Goal: Task Accomplishment & Management: Manage account settings

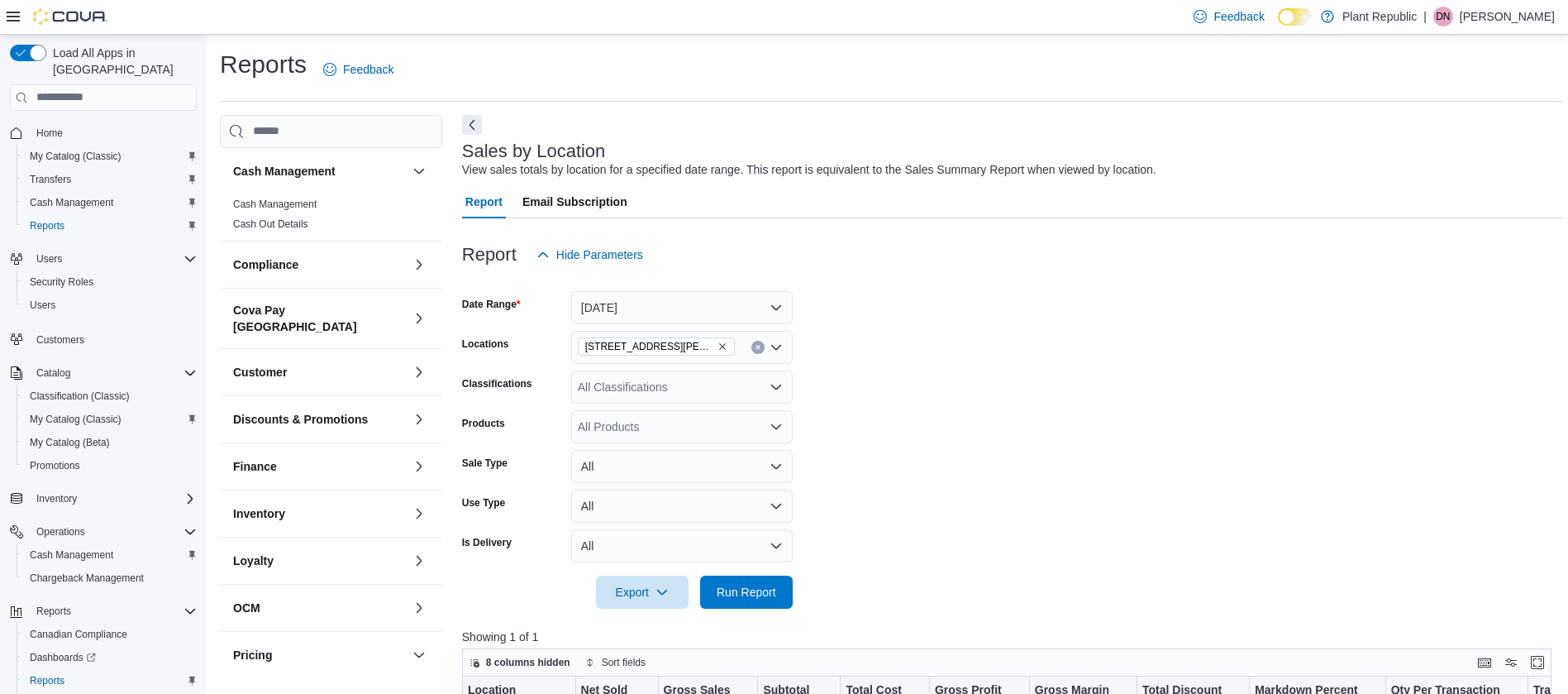
scroll to position [496, 0]
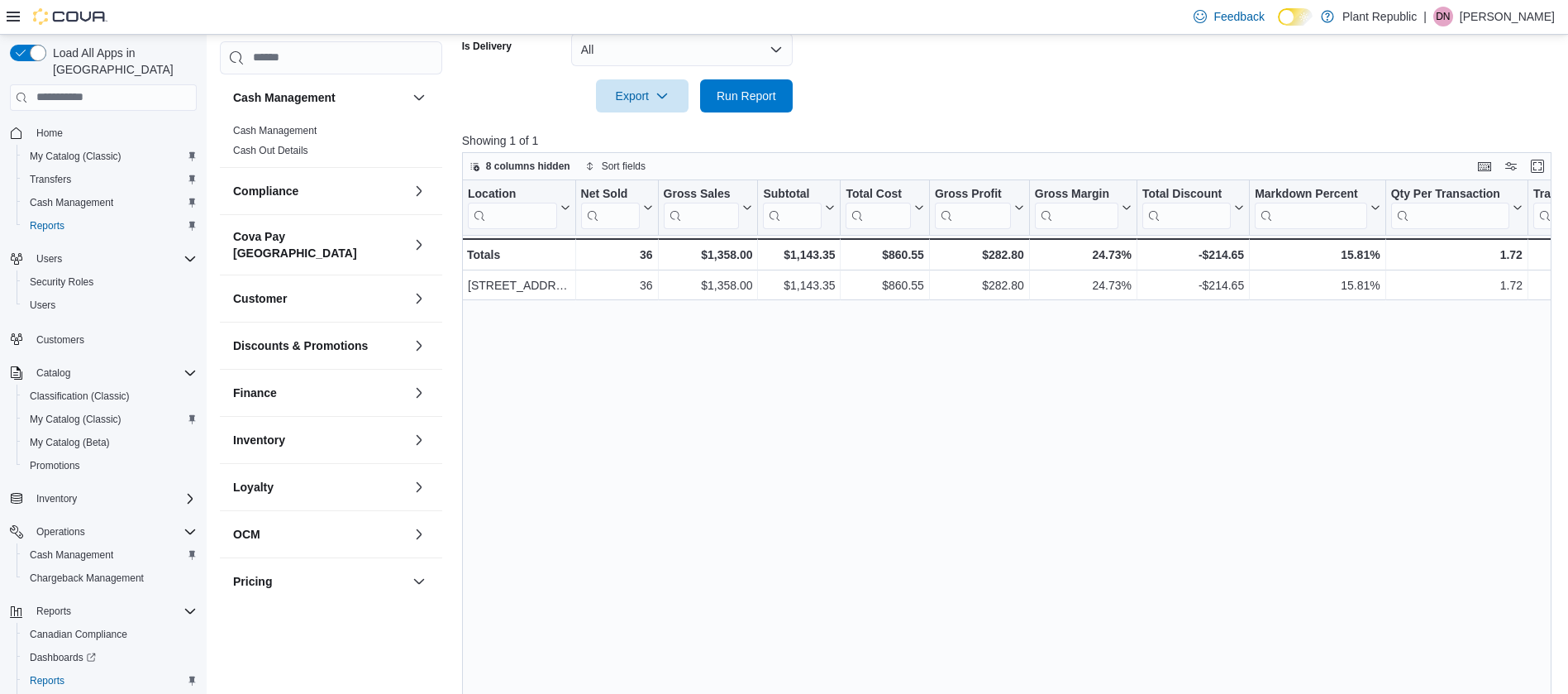
drag, startPoint x: 1232, startPoint y: 367, endPoint x: 1083, endPoint y: 81, distance: 322.5
click at [1233, 367] on div "Location Click to view column header actions Net Sold Click to view column head…" at bounding box center [1013, 443] width 1101 height 527
click at [729, 101] on span "Run Report" at bounding box center [746, 94] width 59 height 17
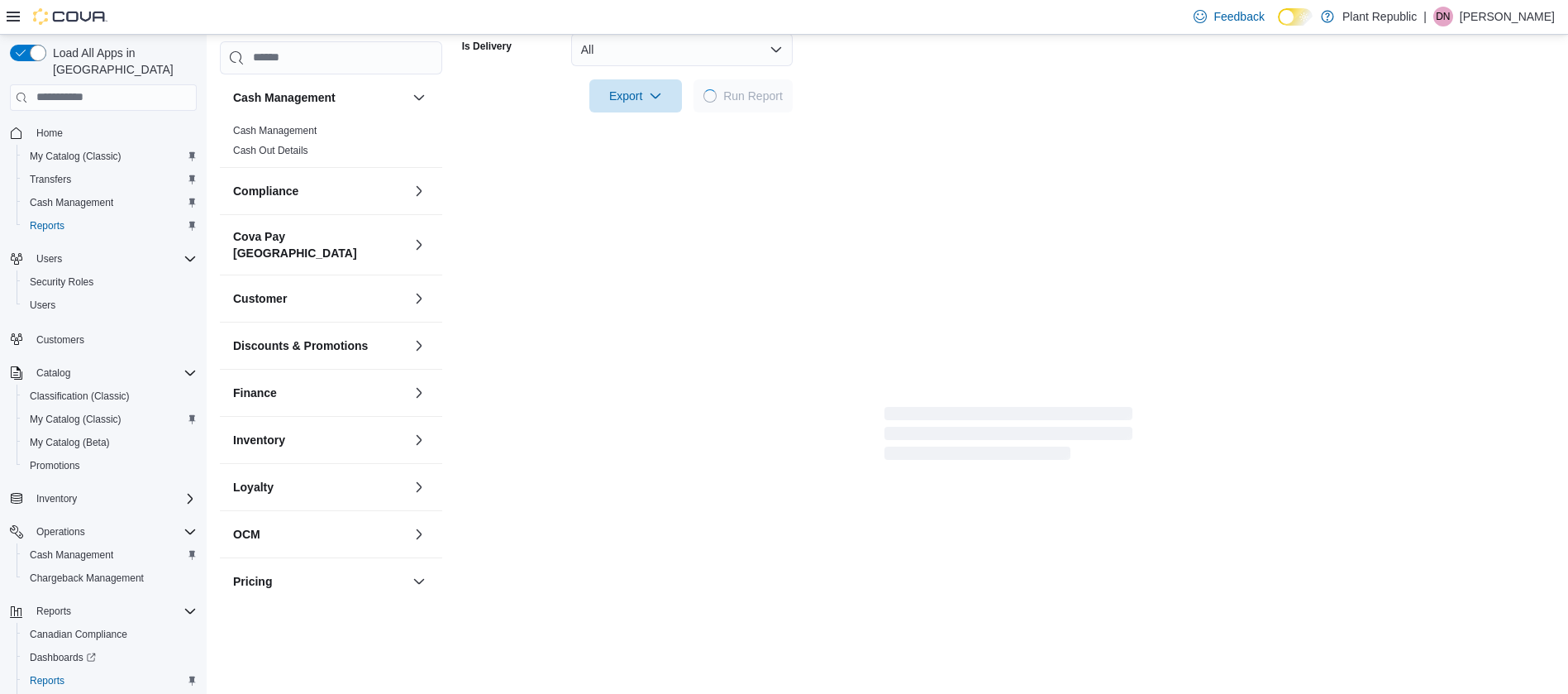
scroll to position [248, 0]
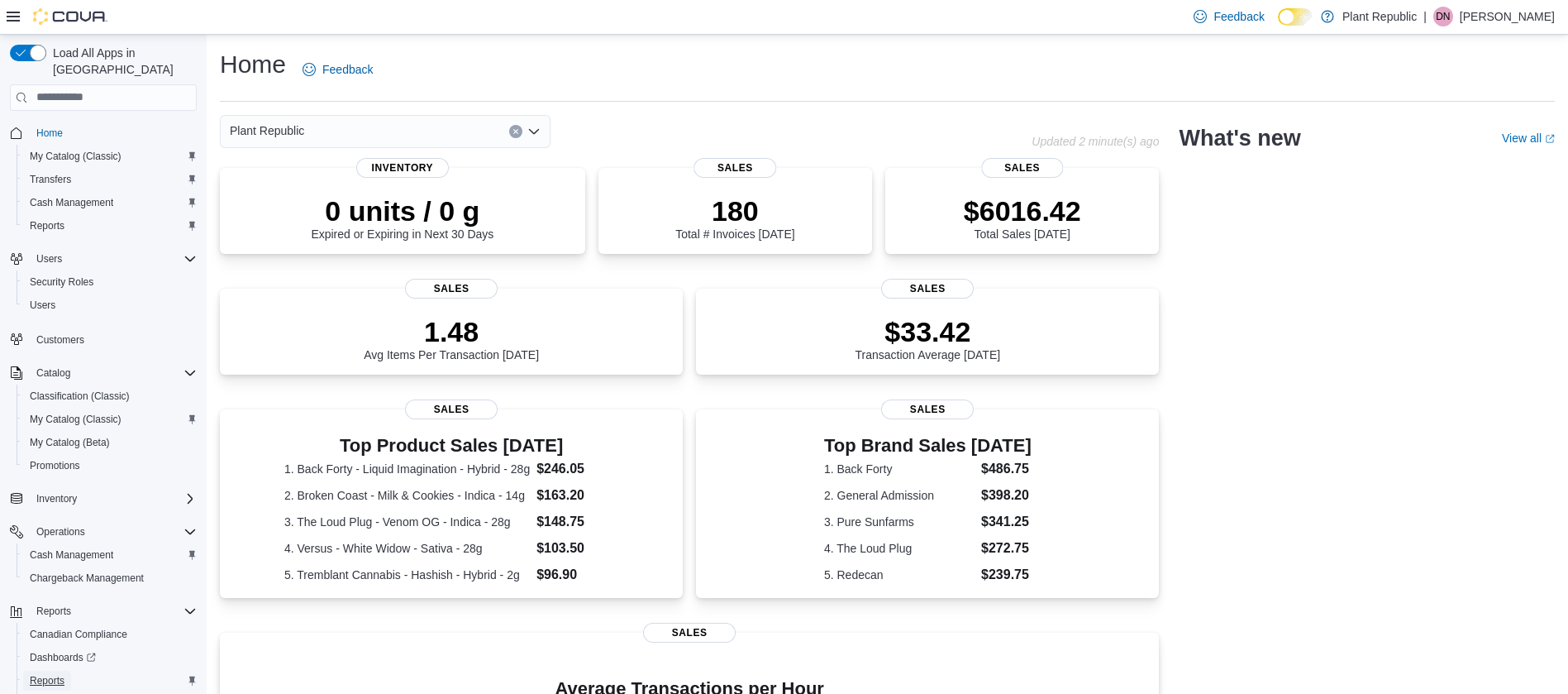
click at [67, 671] on link "Reports" at bounding box center [47, 680] width 48 height 19
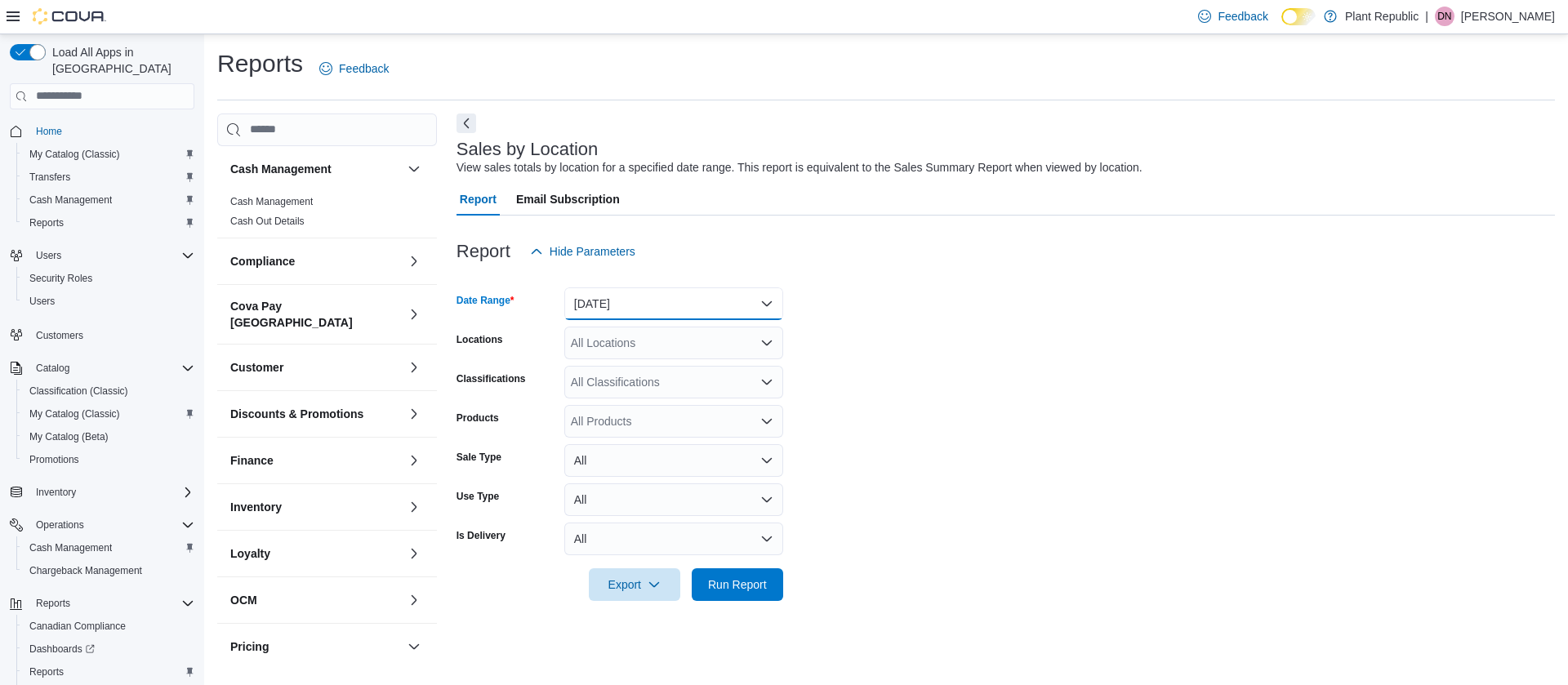
click at [683, 302] on button "Yesterday" at bounding box center [674, 304] width 219 height 33
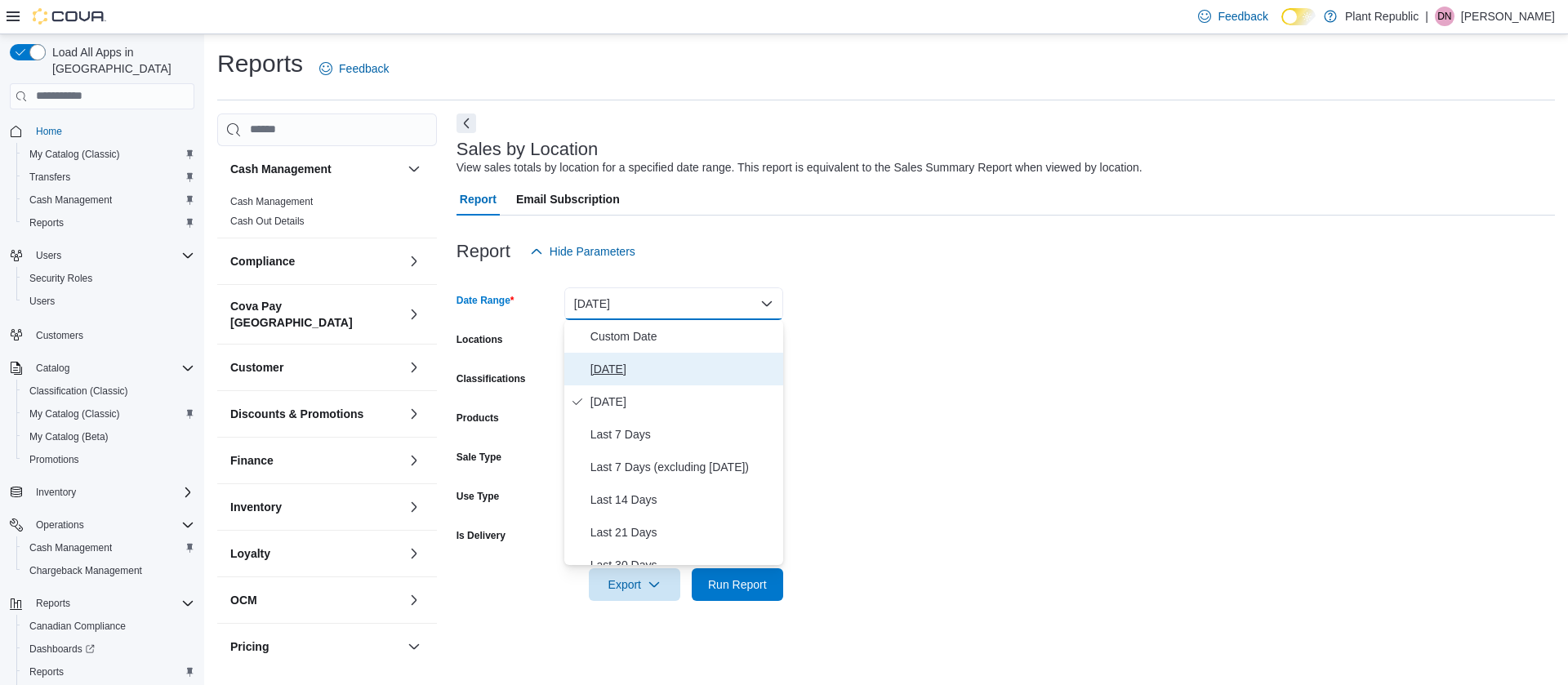
click at [618, 370] on span "[DATE]" at bounding box center [683, 369] width 186 height 19
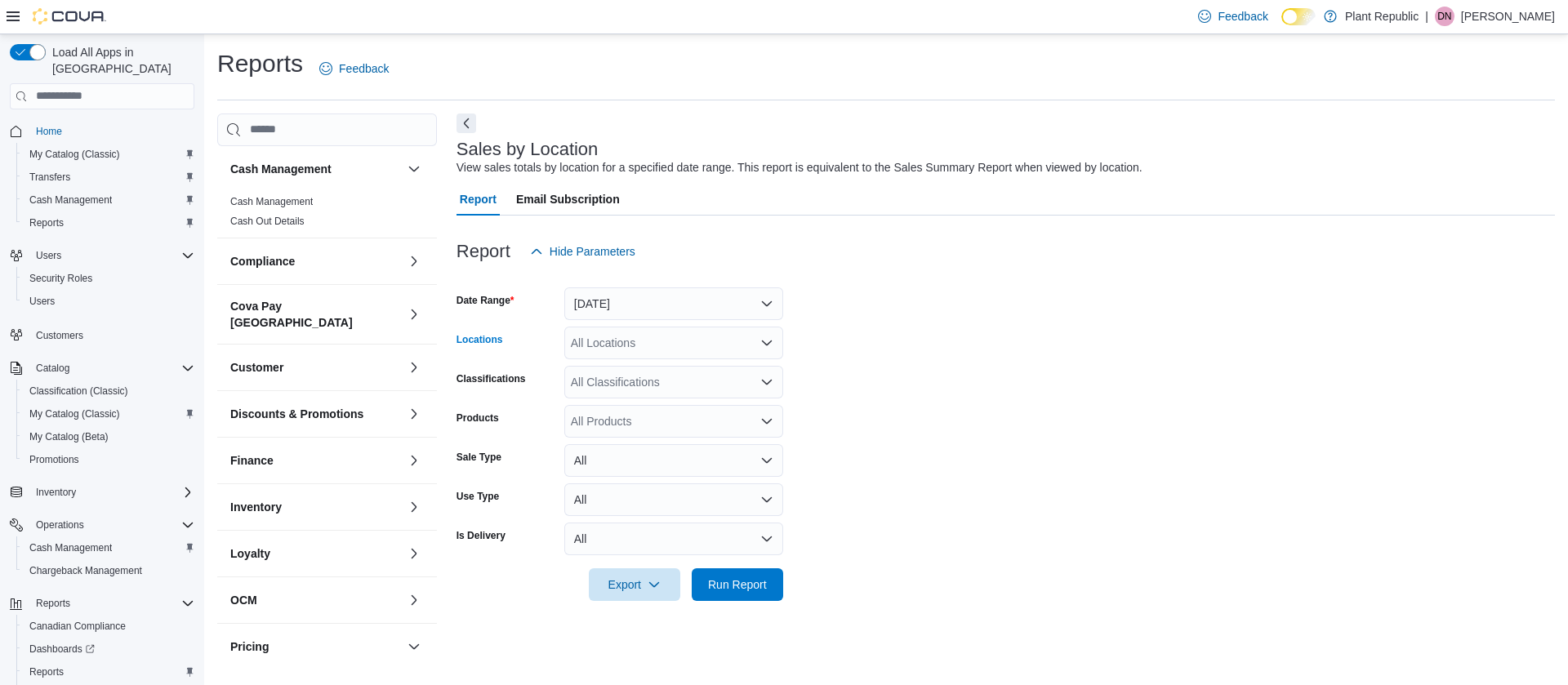
click at [597, 335] on div "All Locations" at bounding box center [674, 343] width 219 height 33
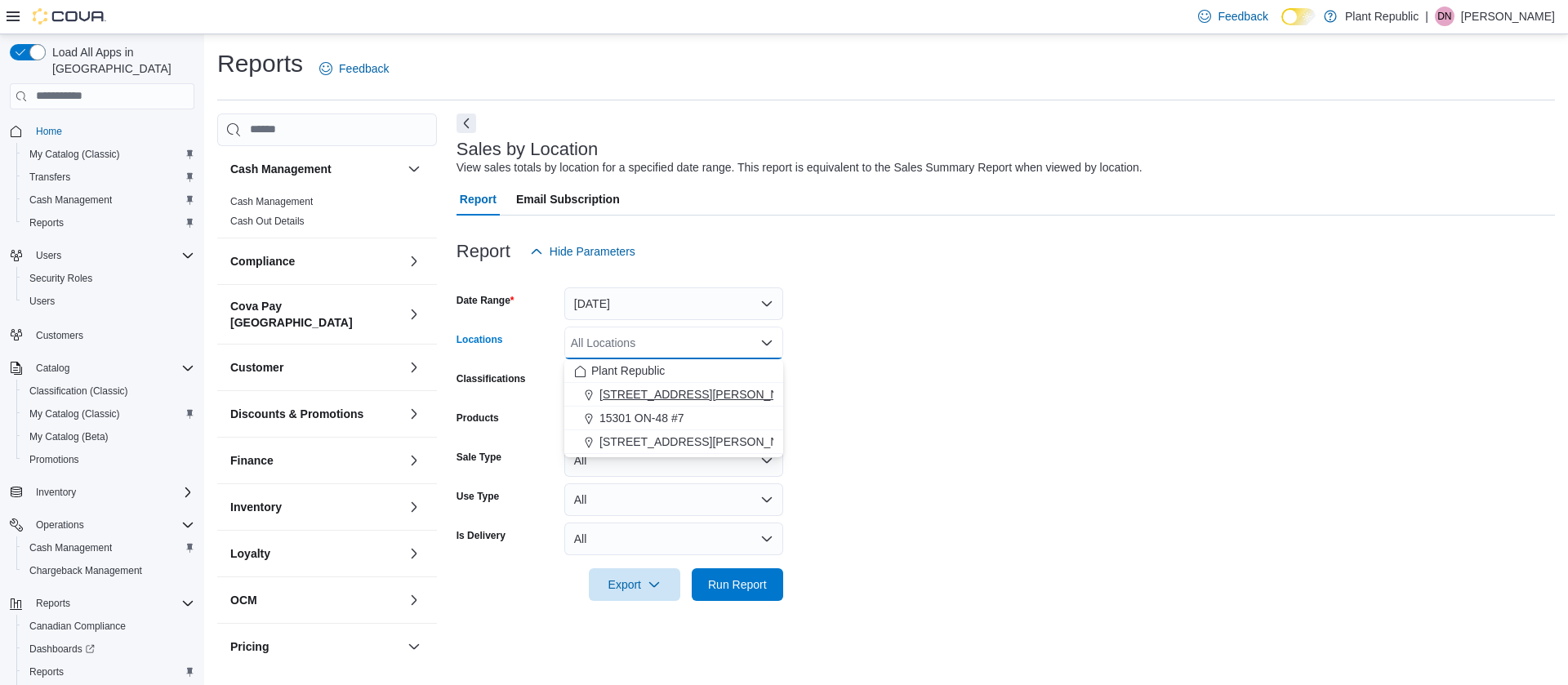
click at [596, 393] on span "Choose from the following options" at bounding box center [591, 394] width 17 height 16
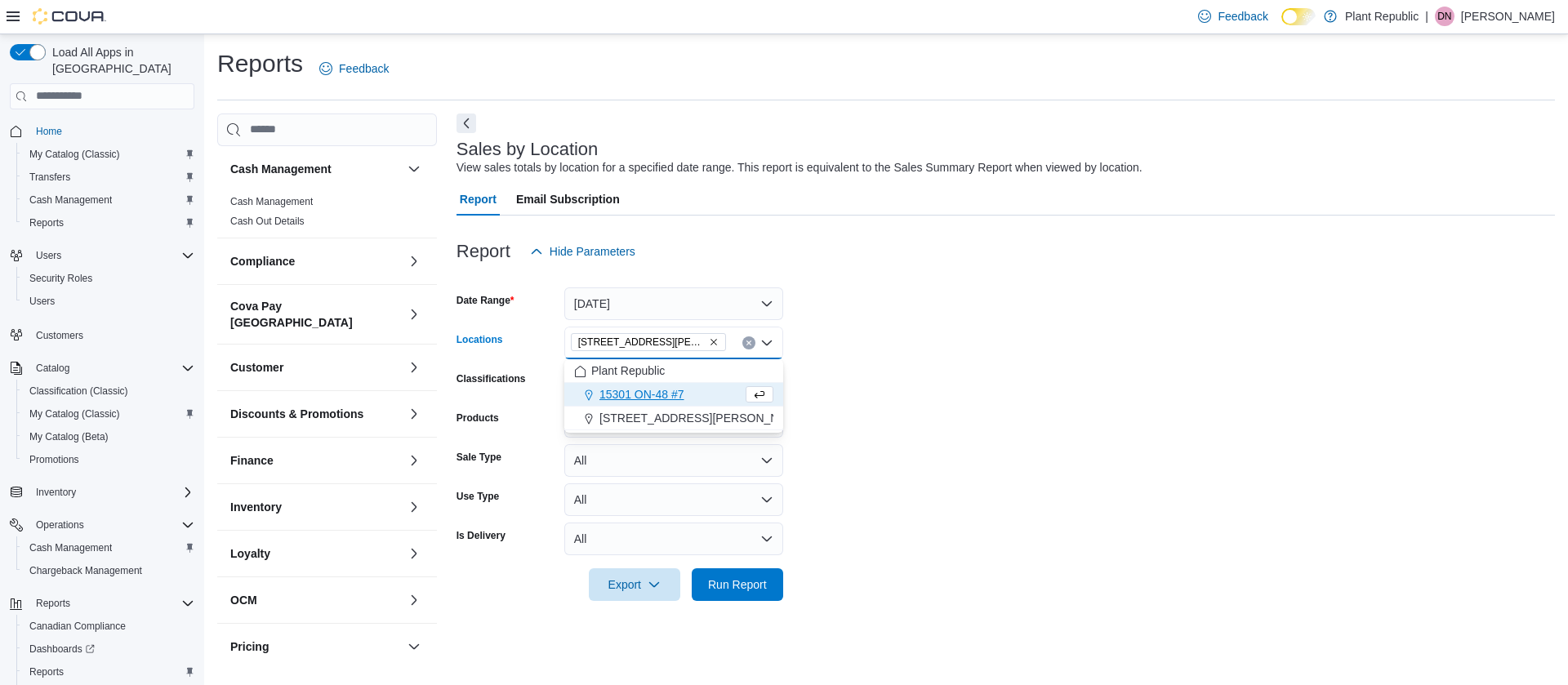
click at [839, 363] on form "Date Range Today Locations 1031 Pape Ave Combo box. Selected. 1031 Pape Ave. Pr…" at bounding box center [1005, 434] width 1098 height 333
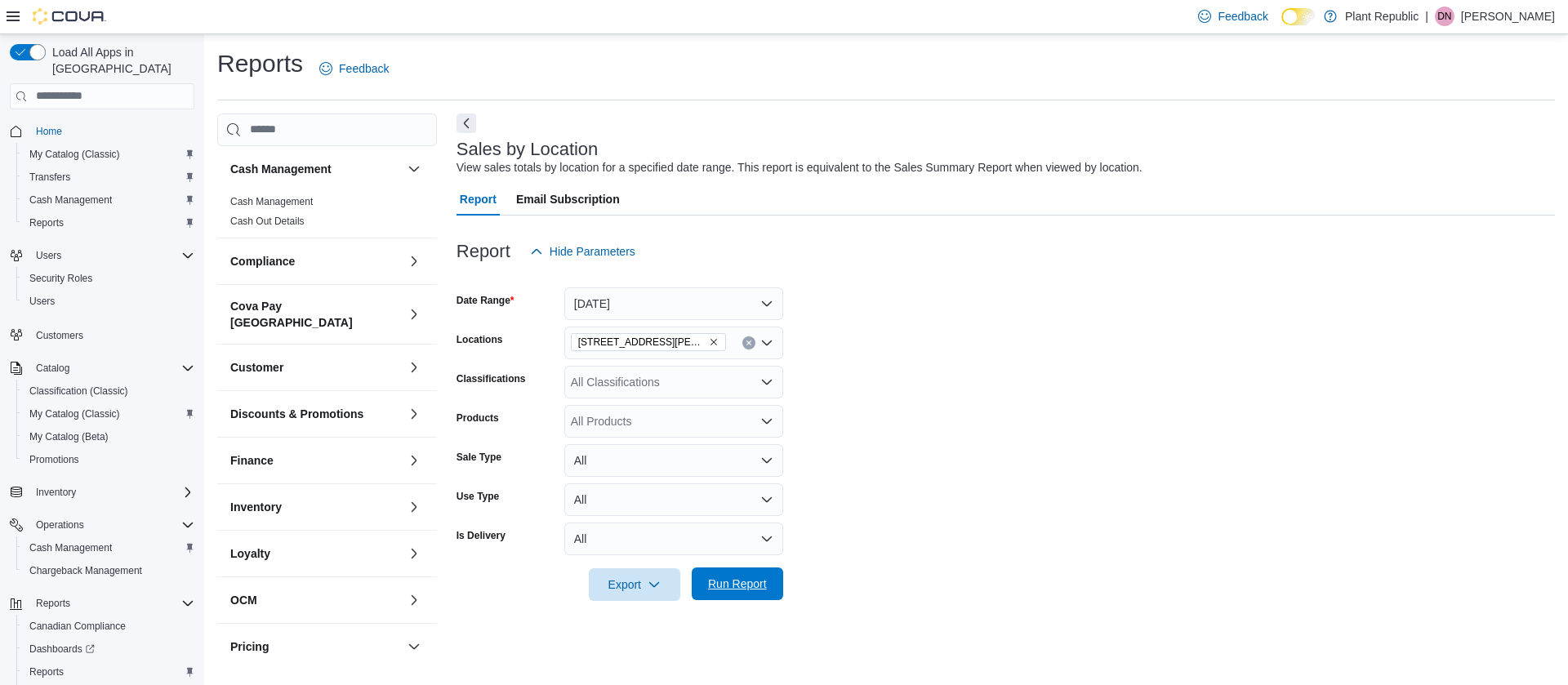
click at [716, 579] on span "Run Report" at bounding box center [737, 583] width 59 height 16
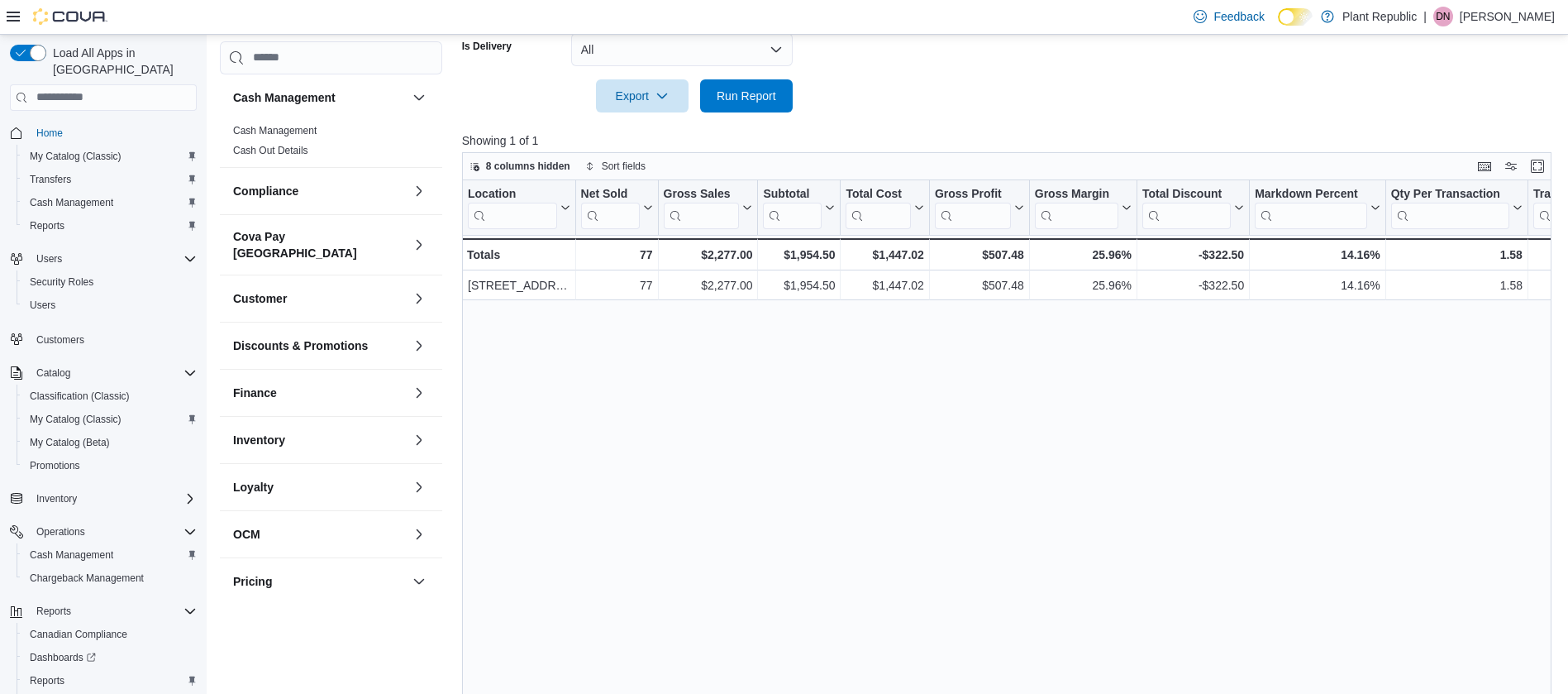
scroll to position [523, 0]
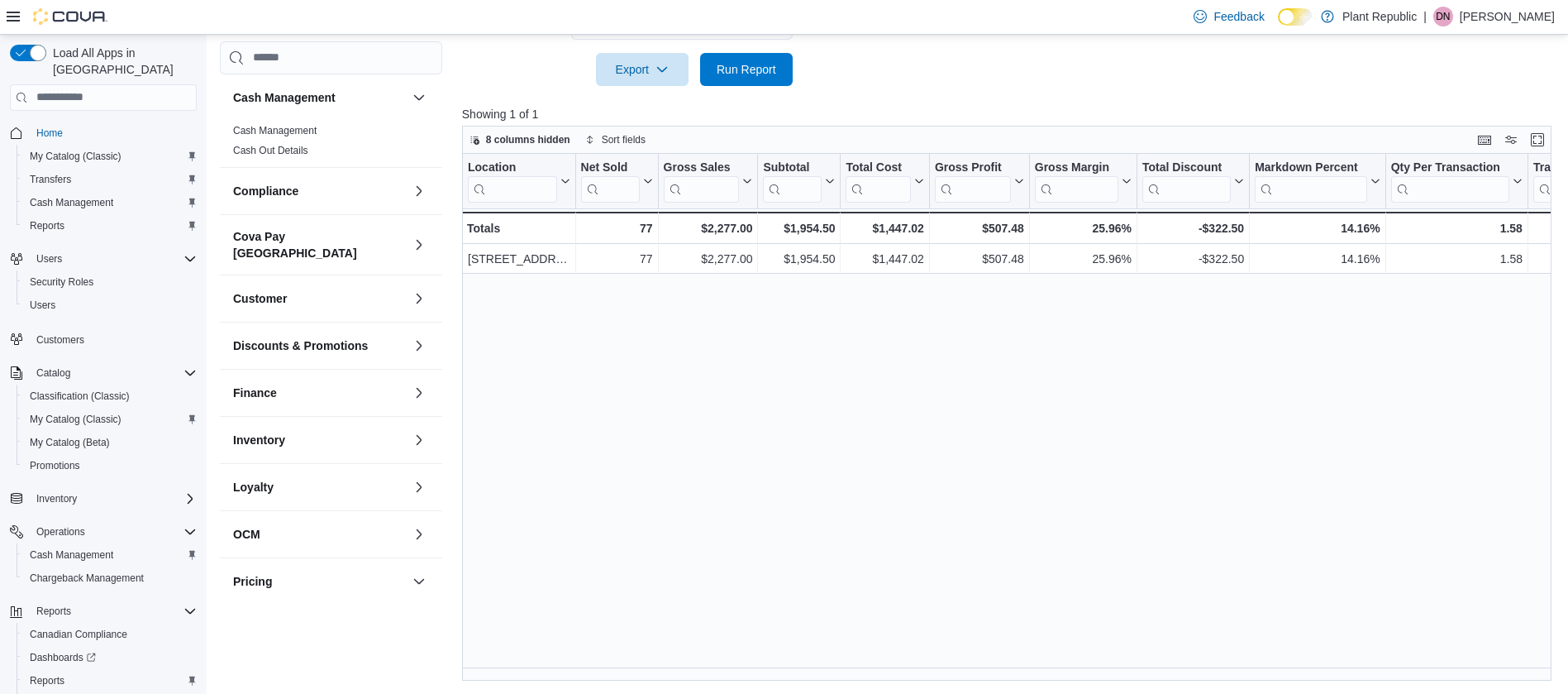
drag, startPoint x: 945, startPoint y: 653, endPoint x: 964, endPoint y: 661, distance: 20.6
click at [962, 656] on div "Location Click to view column header actions Net Sold Click to view column head…" at bounding box center [1013, 417] width 1101 height 527
drag, startPoint x: 1077, startPoint y: 665, endPoint x: 1128, endPoint y: 664, distance: 51.0
click at [1121, 665] on div "Location Click to view column header actions Net Sold Click to view column head…" at bounding box center [1013, 417] width 1101 height 527
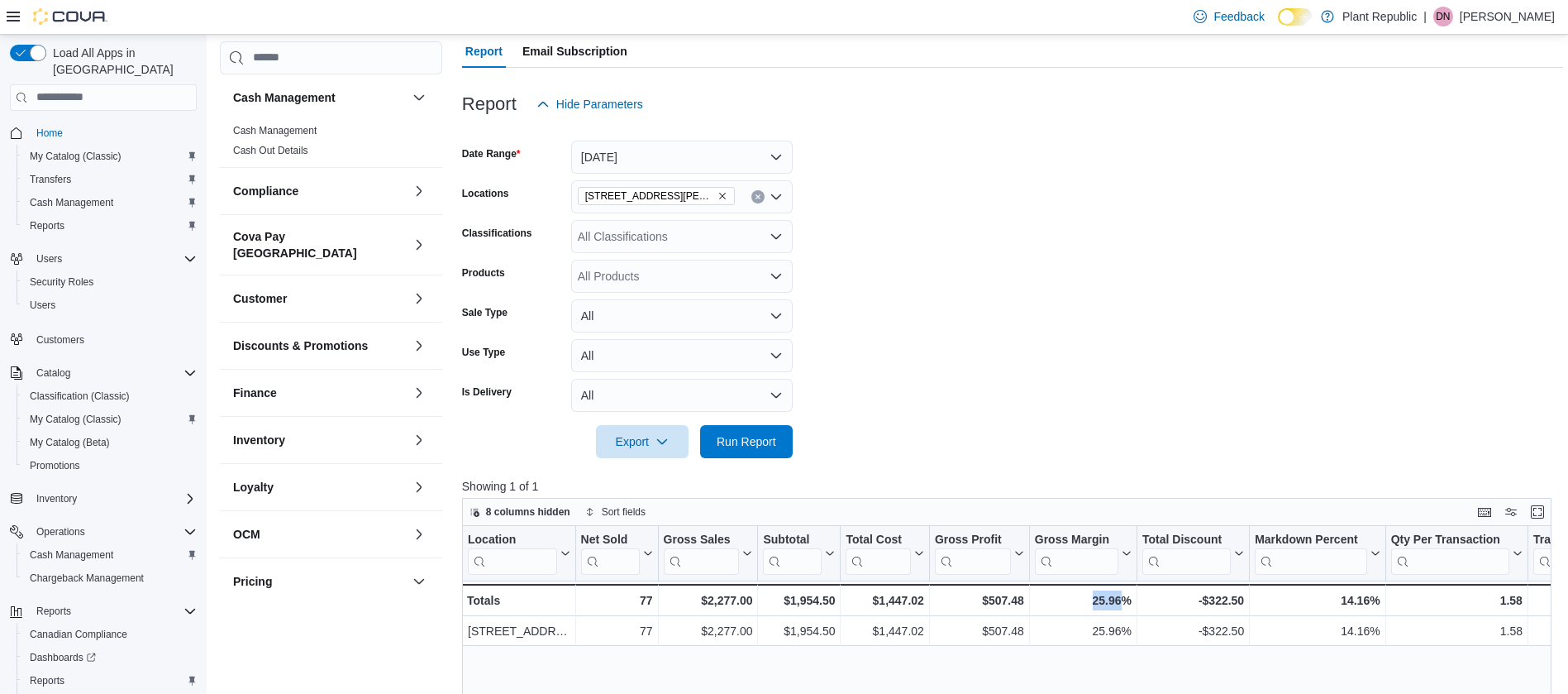
scroll to position [0, 0]
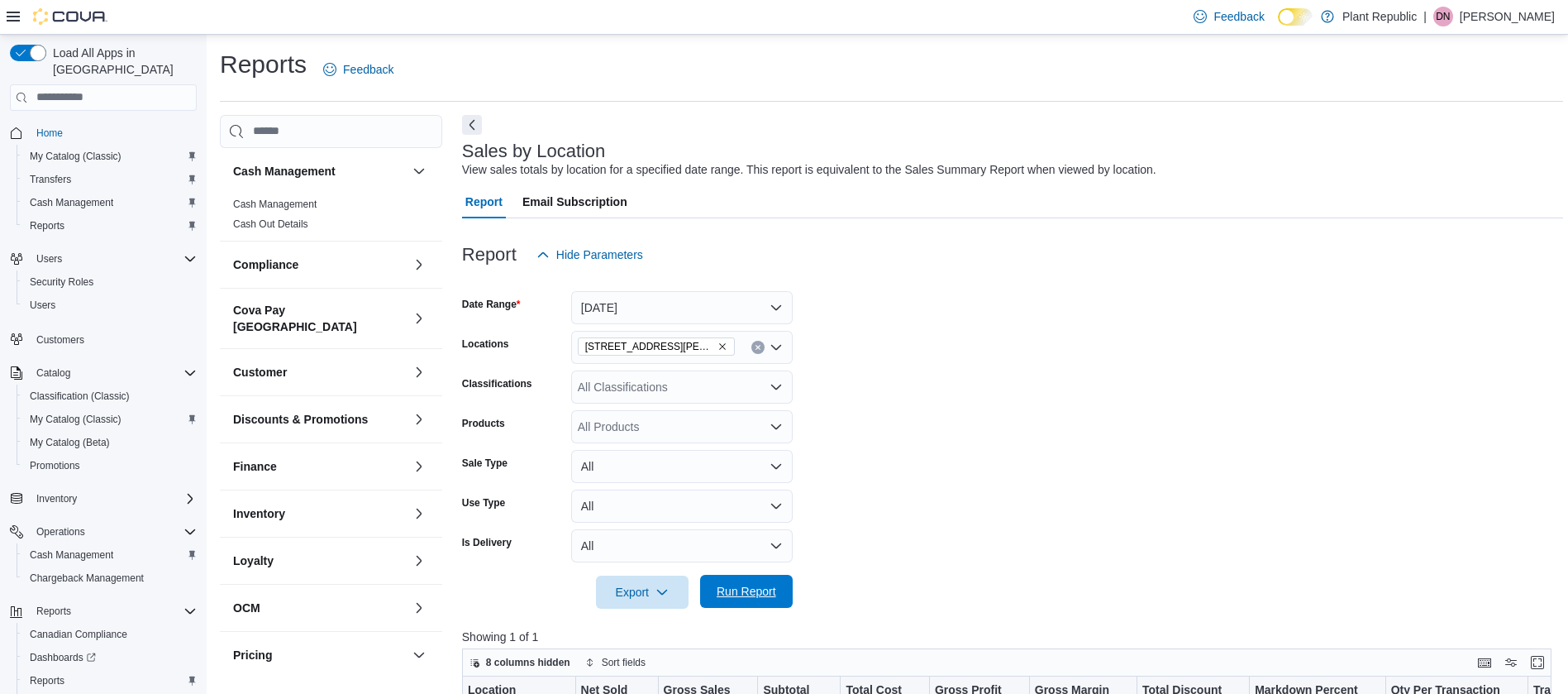
click at [741, 598] on span "Run Report" at bounding box center [746, 591] width 59 height 17
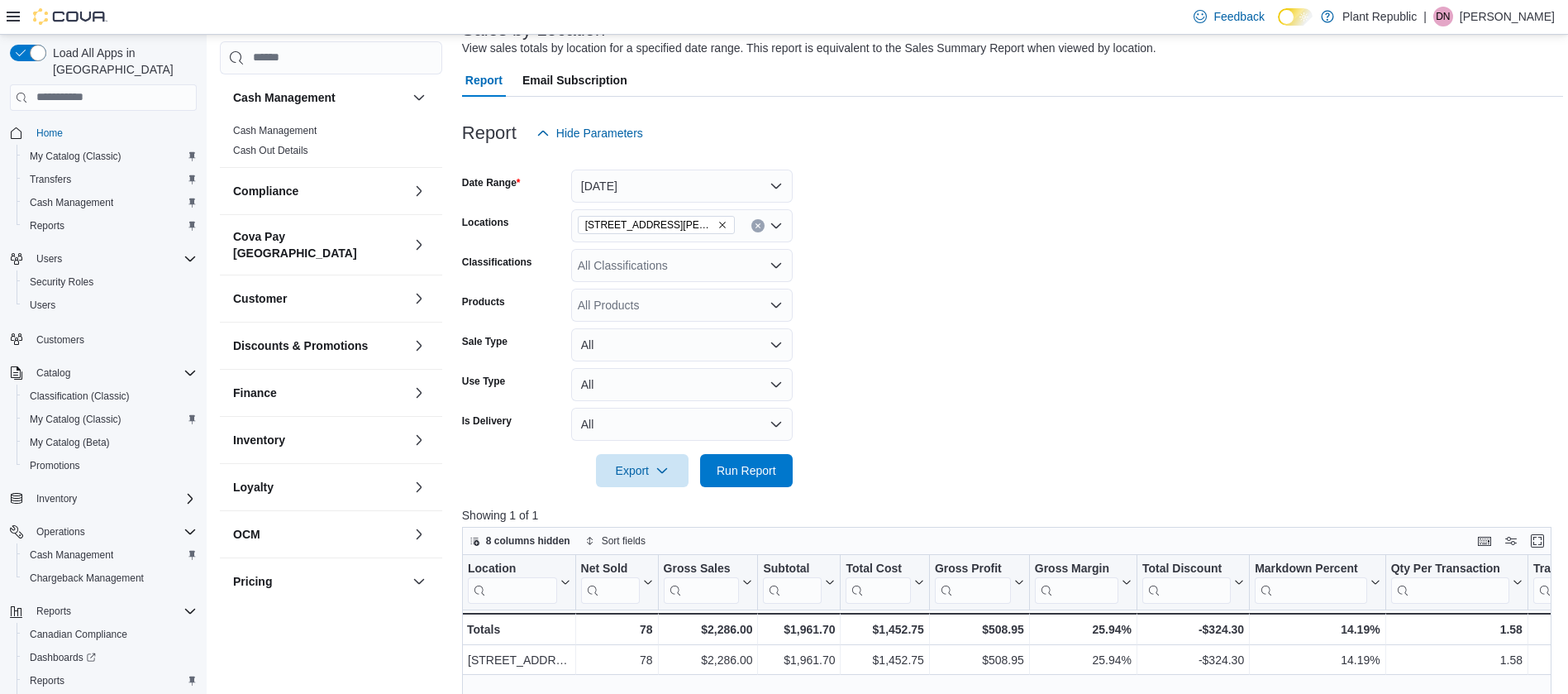
scroll to position [0, 362]
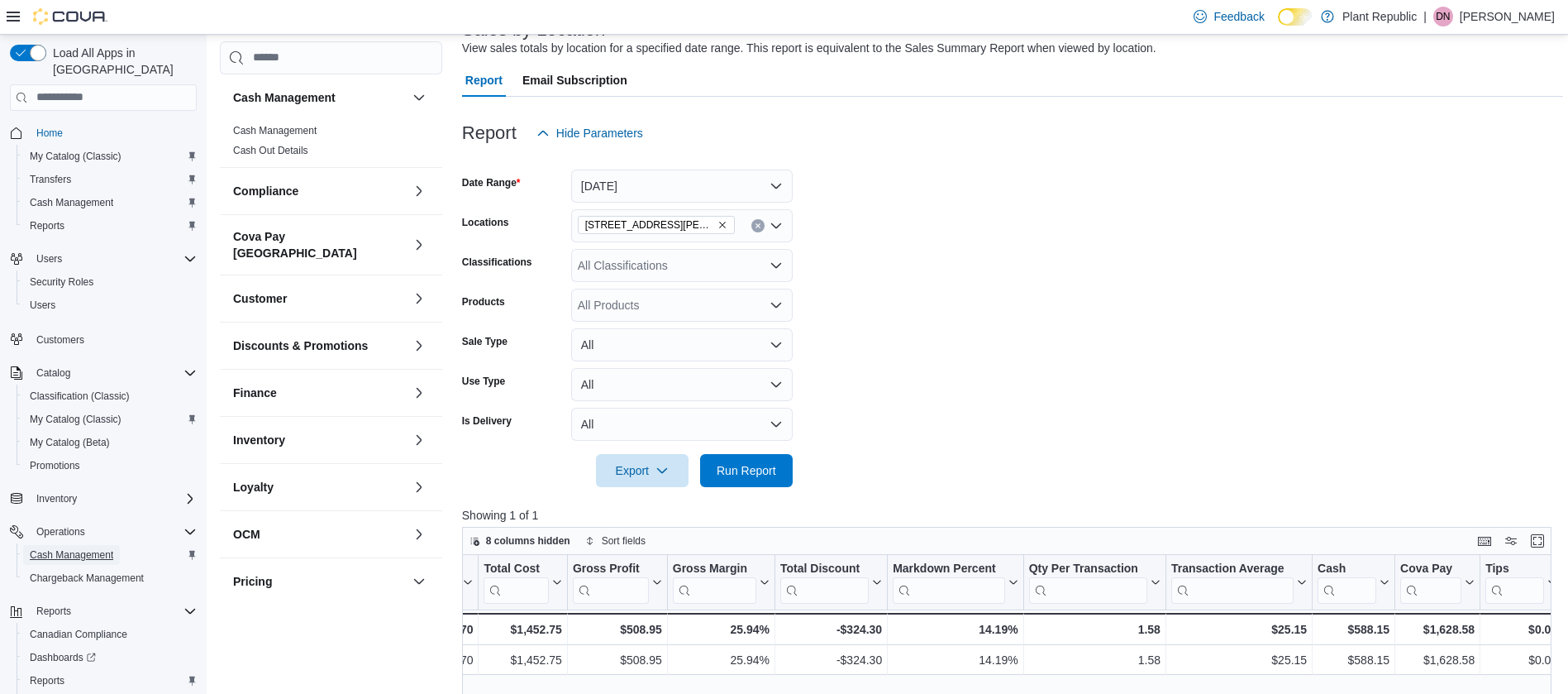
click at [54, 548] on span "Cash Management" at bounding box center [72, 555] width 84 height 14
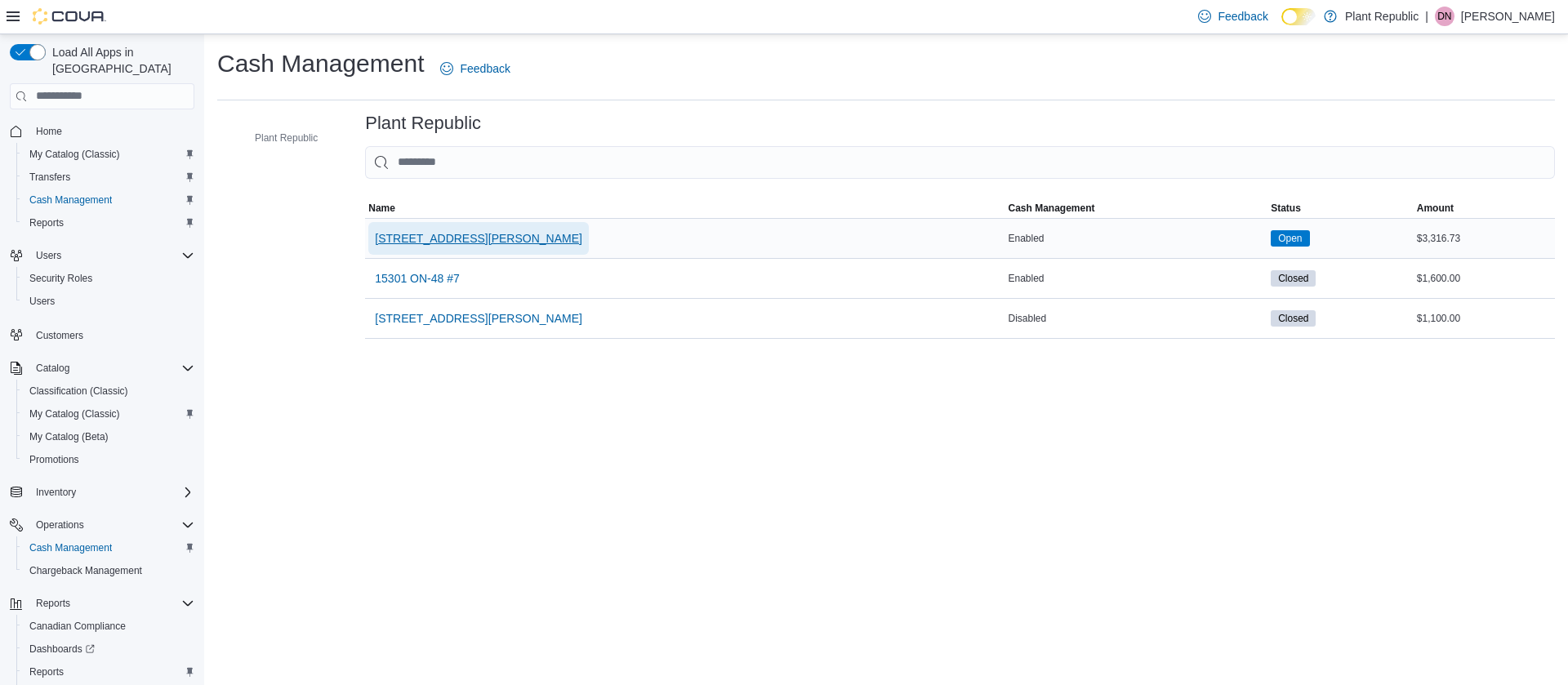
click at [437, 238] on span "1031 Pape Ave" at bounding box center [478, 238] width 208 height 16
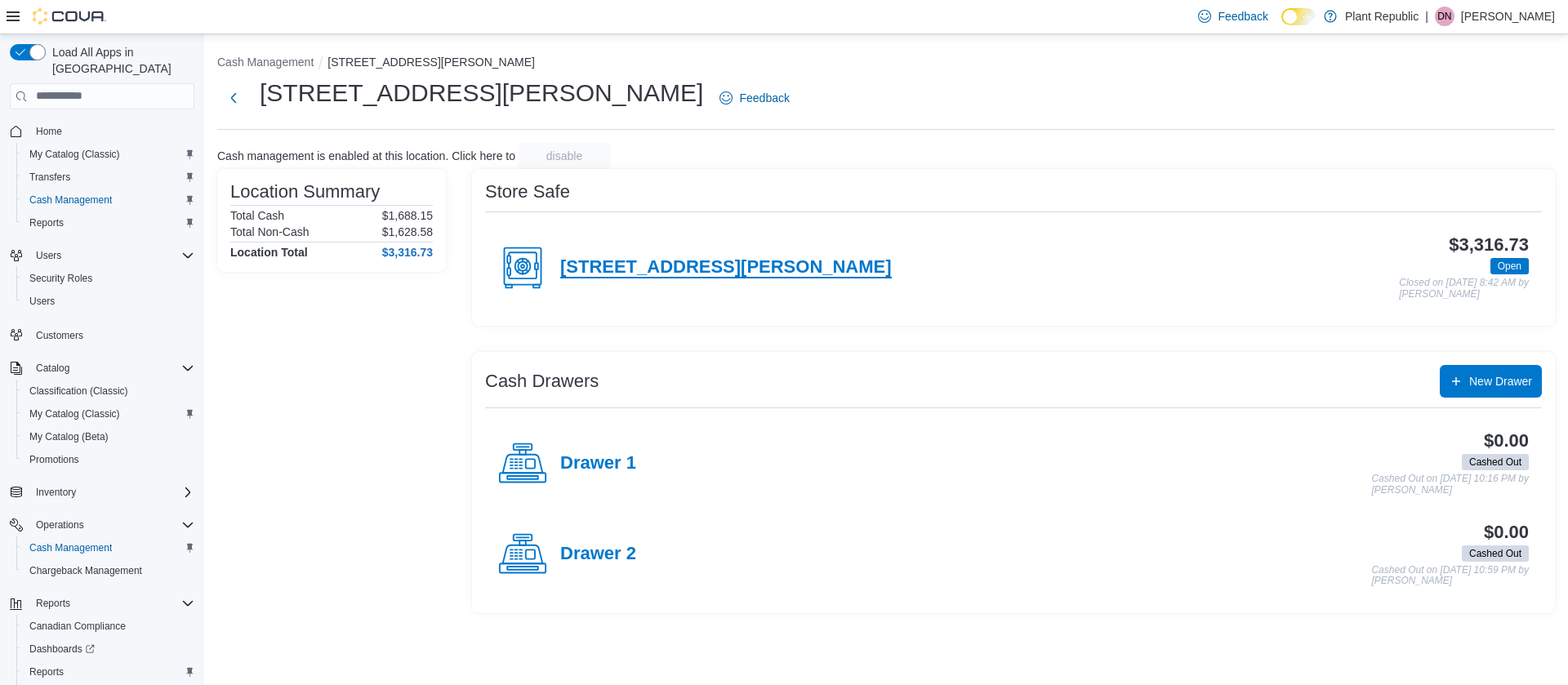
click at [676, 262] on h4 "1031 Pape Ave" at bounding box center [725, 268] width 331 height 21
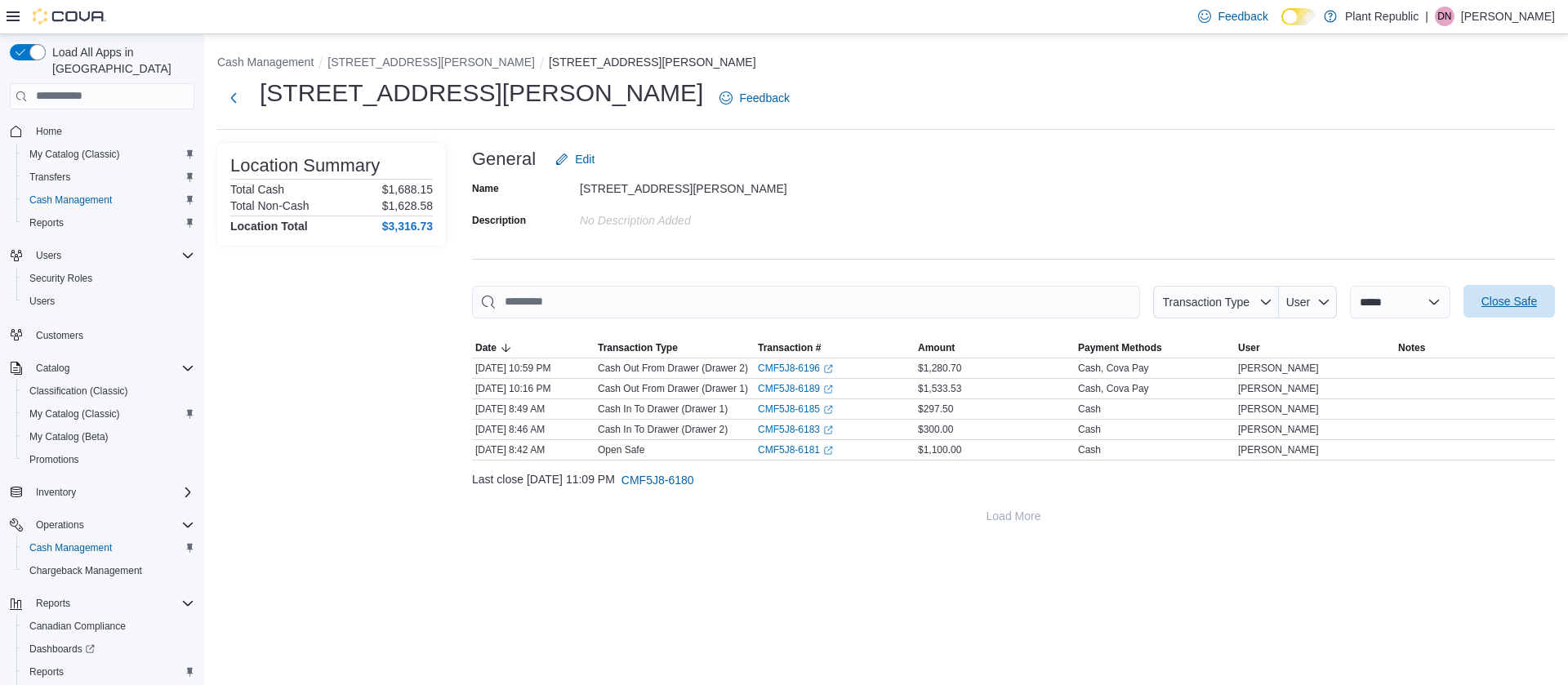
click at [1522, 302] on span "Close Safe" at bounding box center [1509, 301] width 56 height 16
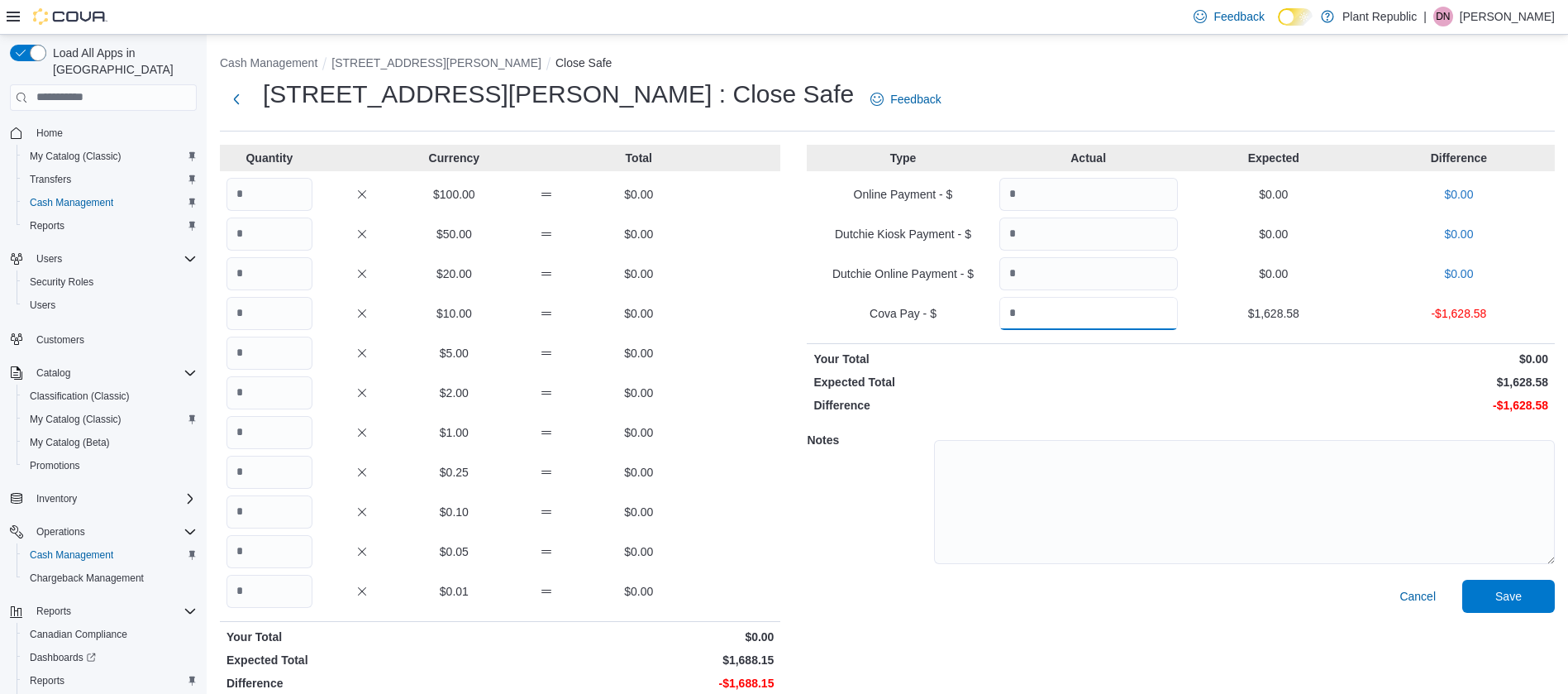
click at [1060, 317] on input "Quantity" at bounding box center [1089, 313] width 179 height 33
type input "*******"
click at [261, 208] on input "Quantity" at bounding box center [269, 195] width 86 height 33
type input "*"
click at [256, 237] on input "Quantity" at bounding box center [269, 235] width 86 height 33
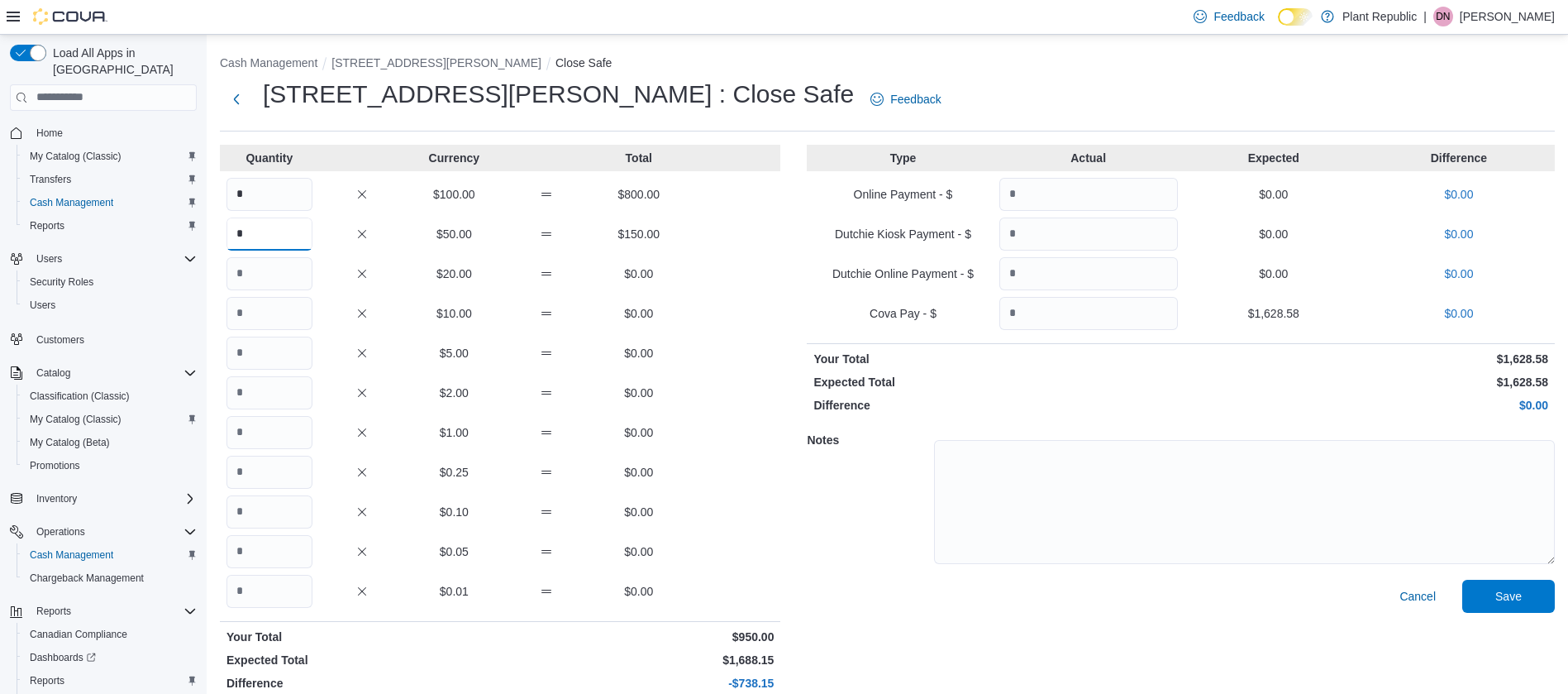
type input "*"
click at [269, 300] on input "Quantity" at bounding box center [269, 313] width 86 height 33
click at [269, 277] on input "Quantity" at bounding box center [269, 274] width 86 height 33
type input "**"
click at [270, 310] on input "Quantity" at bounding box center [269, 313] width 86 height 33
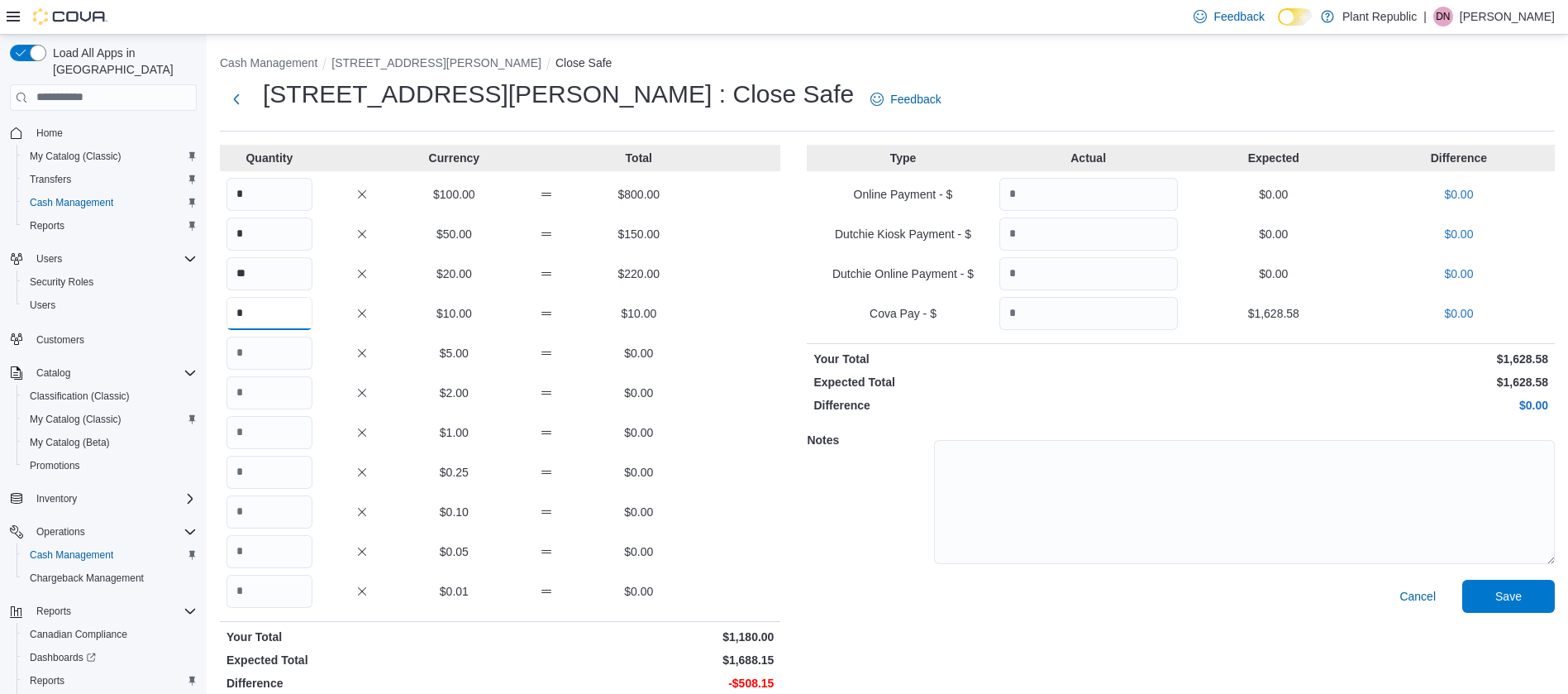
type input "*"
click at [260, 357] on input "Quantity" at bounding box center [269, 353] width 86 height 33
type input "*"
click at [266, 472] on input "Quantity" at bounding box center [269, 472] width 86 height 33
type input "*"
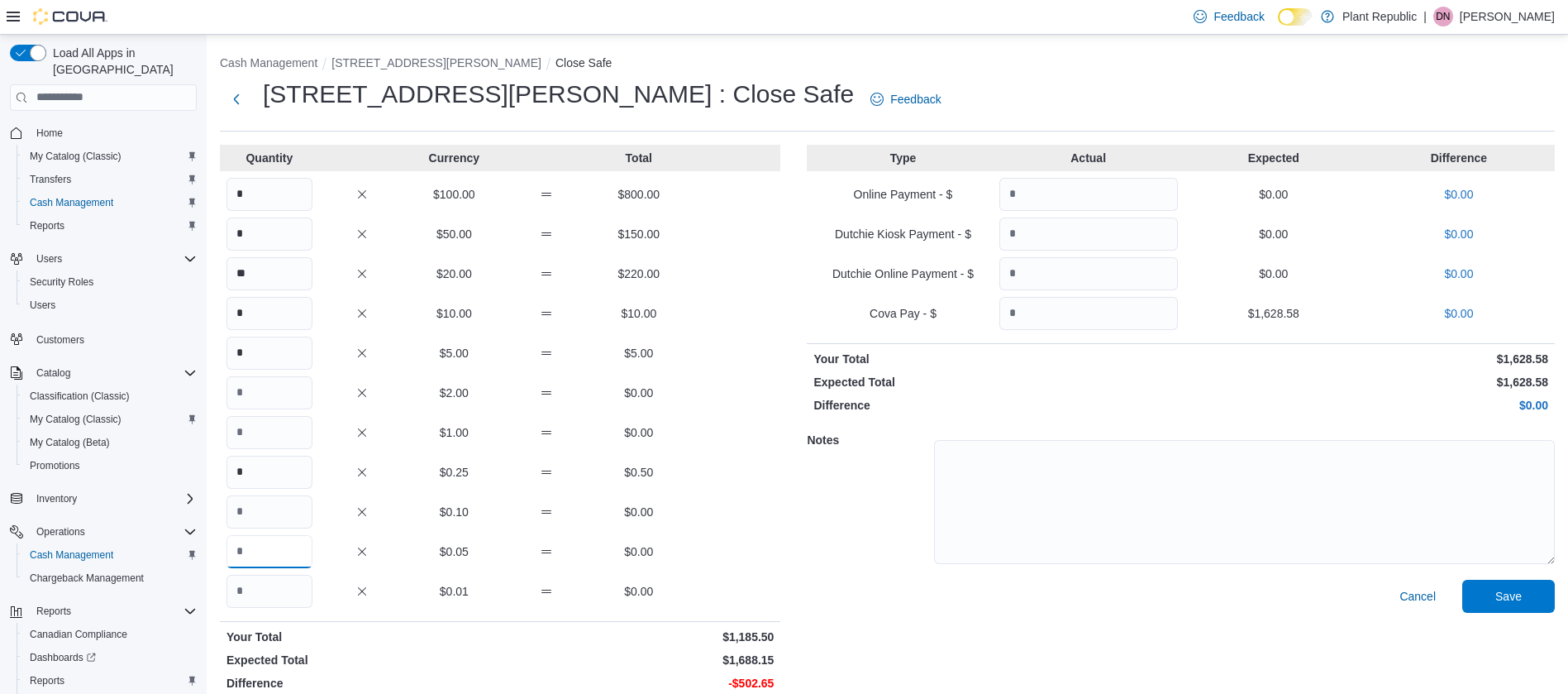
click at [269, 560] on input "Quantity" at bounding box center [269, 552] width 86 height 33
type input "*"
click at [261, 521] on input "Quantity" at bounding box center [269, 512] width 86 height 33
type input "*"
click at [435, 438] on p "$1.00" at bounding box center [453, 432] width 86 height 17
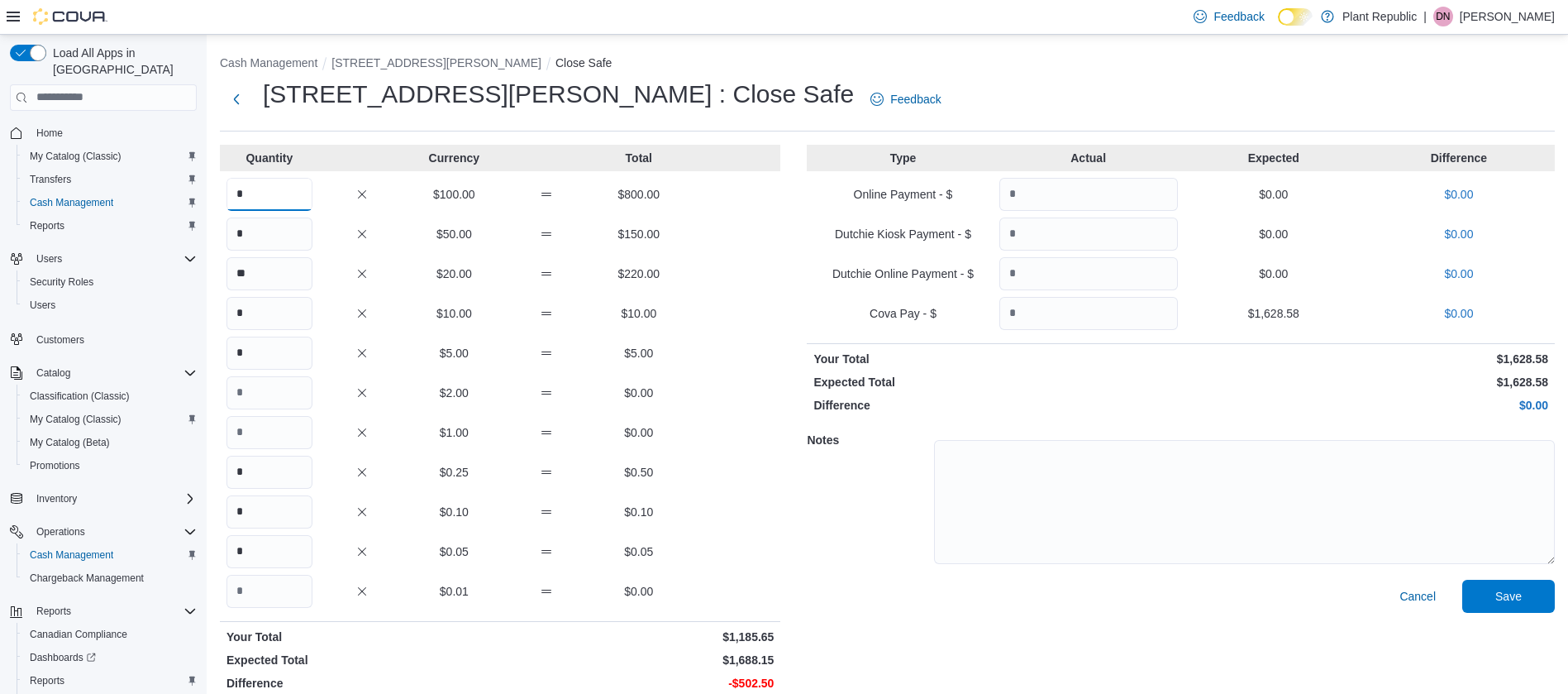
drag, startPoint x: 254, startPoint y: 194, endPoint x: 222, endPoint y: 185, distance: 33.2
click at [230, 185] on input "*" at bounding box center [269, 195] width 86 height 33
type input "*"
click at [300, 231] on input "*" at bounding box center [269, 235] width 86 height 33
type input "*"
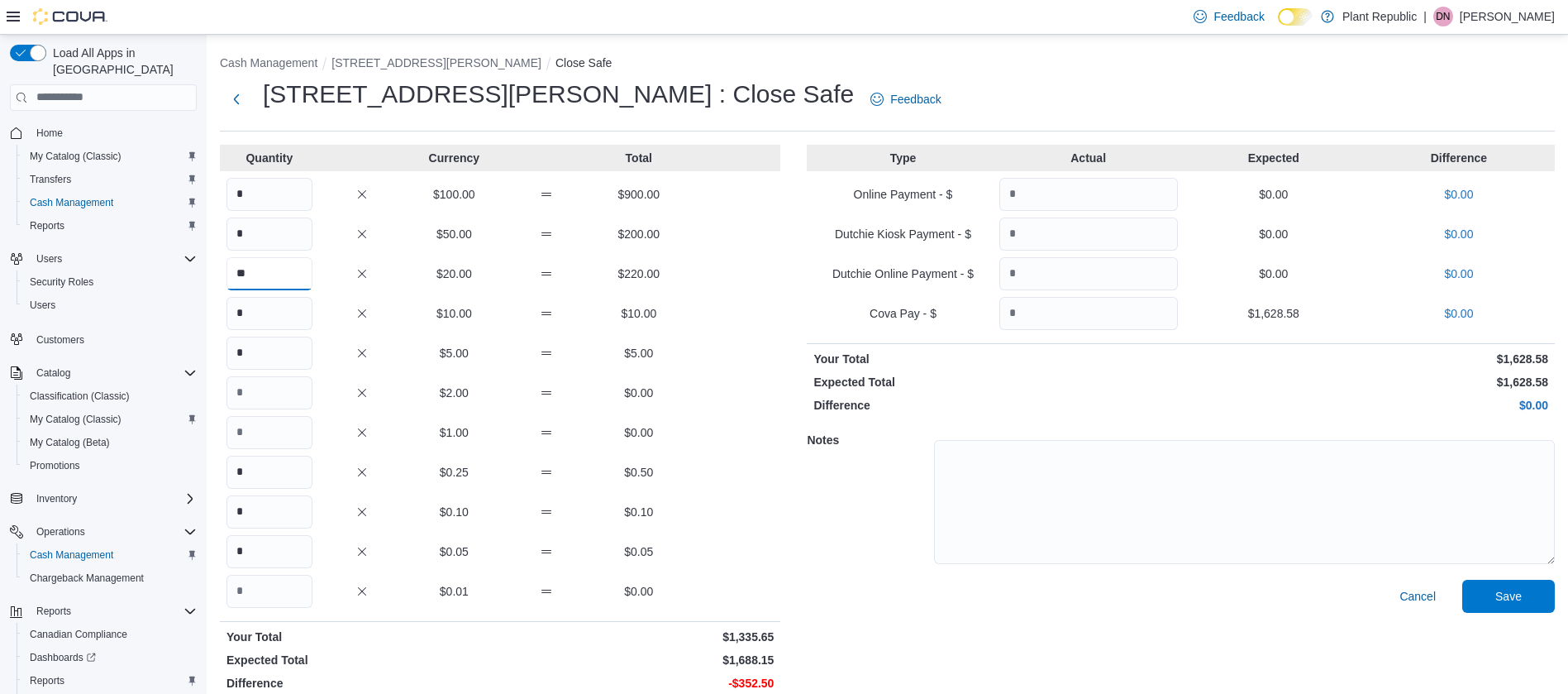
click at [295, 278] on input "**" at bounding box center [269, 274] width 86 height 33
type input "**"
click at [287, 310] on input "*" at bounding box center [269, 313] width 86 height 33
type input "*"
click at [277, 357] on input "*" at bounding box center [269, 353] width 86 height 33
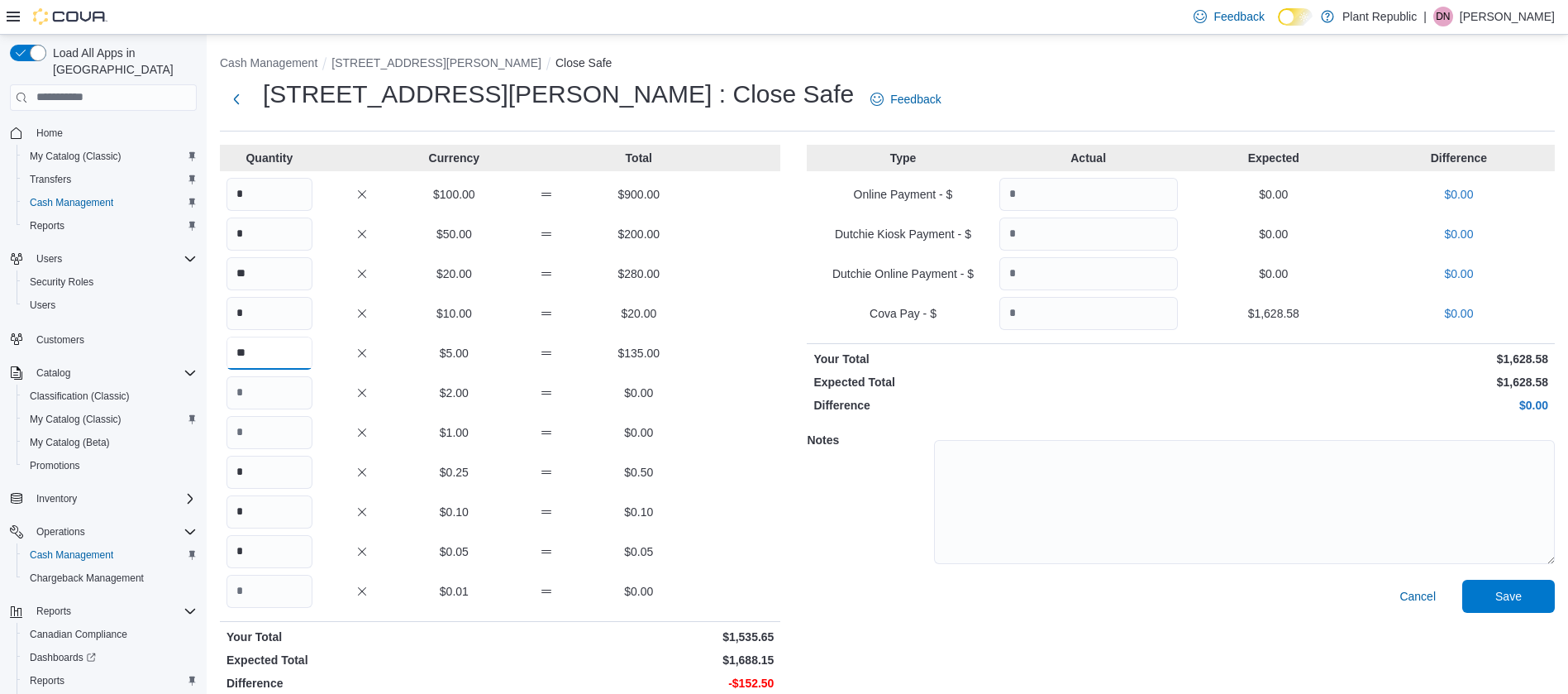
type input "**"
click at [277, 399] on input "Quantity" at bounding box center [269, 393] width 86 height 33
type input "**"
click at [267, 447] on input "Quantity" at bounding box center [269, 433] width 86 height 33
type input "**"
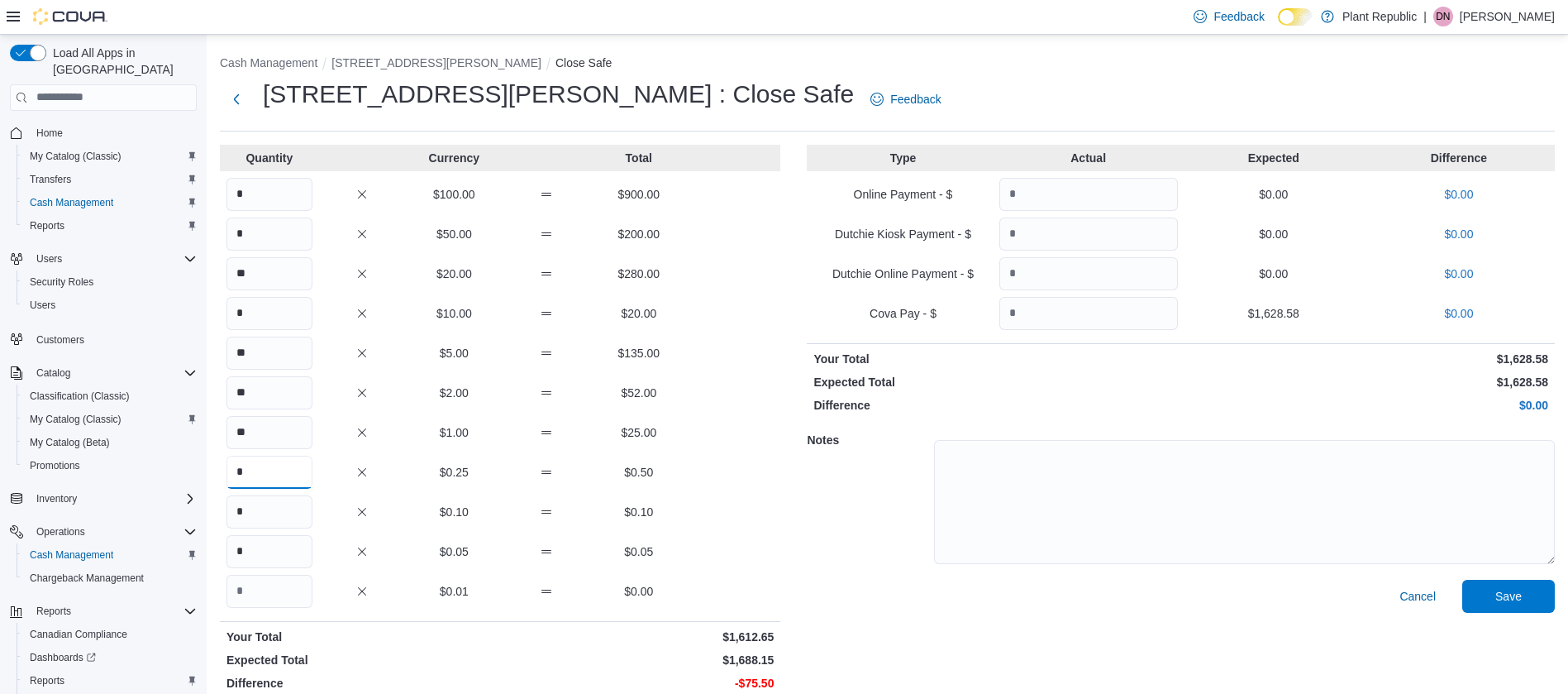
click at [234, 472] on input "*" at bounding box center [269, 472] width 86 height 33
type input "***"
click at [280, 515] on input "*" at bounding box center [269, 512] width 86 height 33
type input "***"
click at [288, 556] on input "*" at bounding box center [269, 552] width 86 height 33
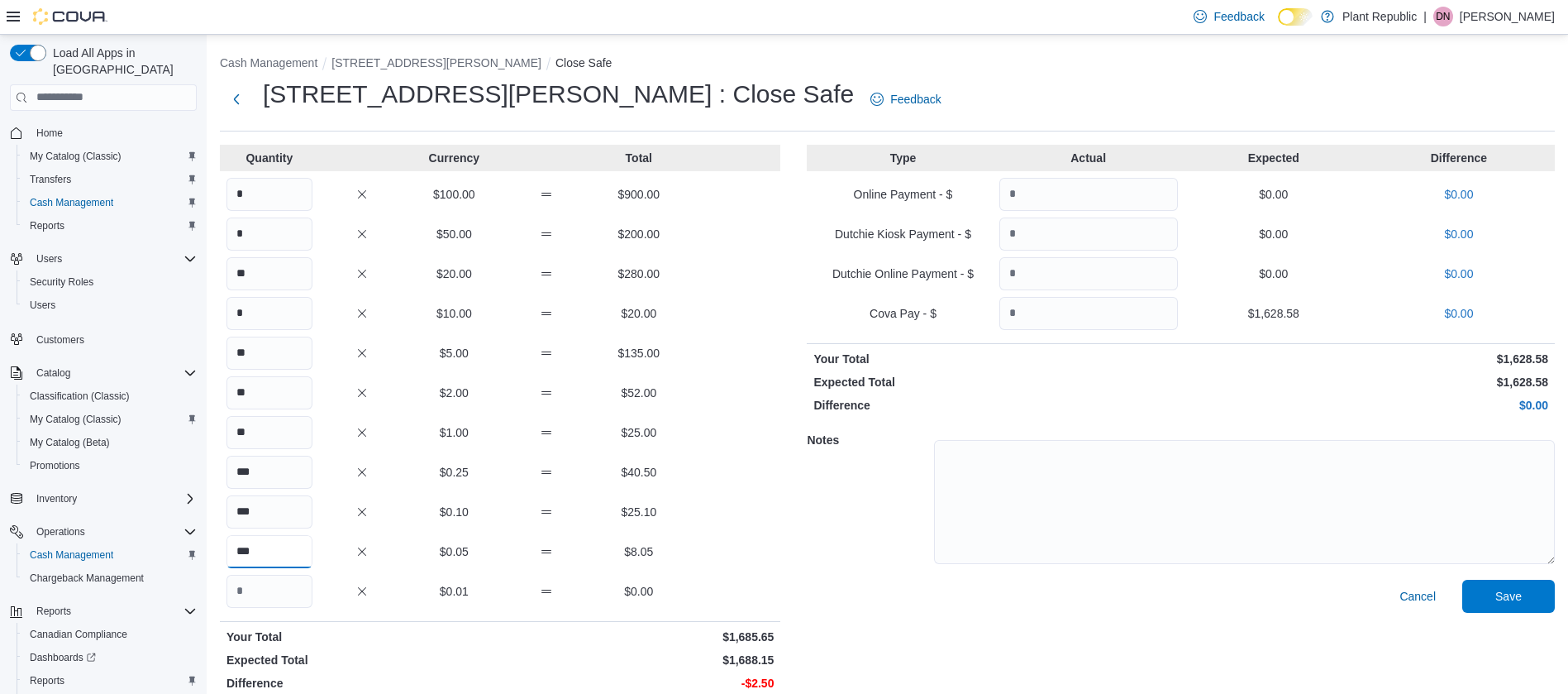
type input "***"
click at [800, 418] on div "Quantity Currency Total * $100.00 $900.00 * $50.00 $200.00 ** $20.00 $280.00 * …" at bounding box center [887, 421] width 1336 height 554
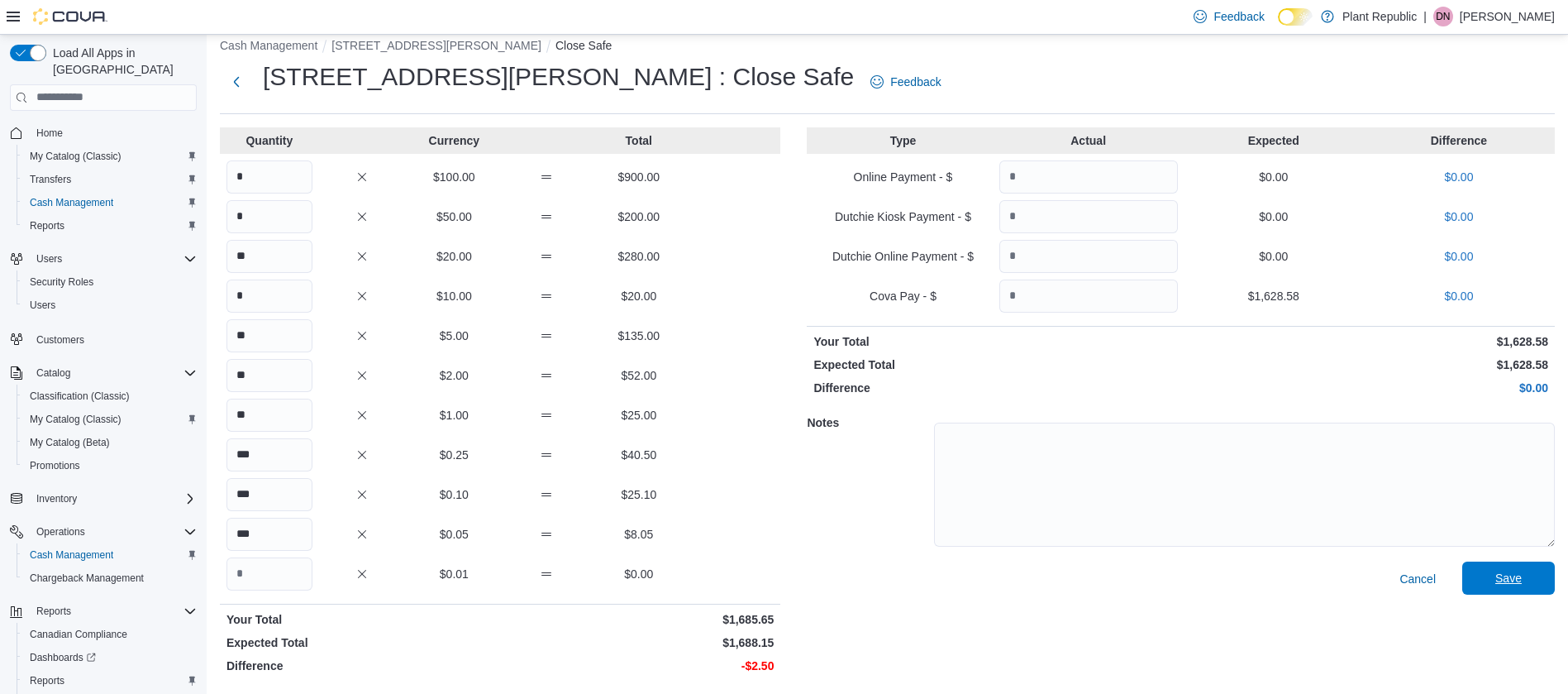
click at [1522, 570] on span "Save" at bounding box center [1508, 578] width 26 height 17
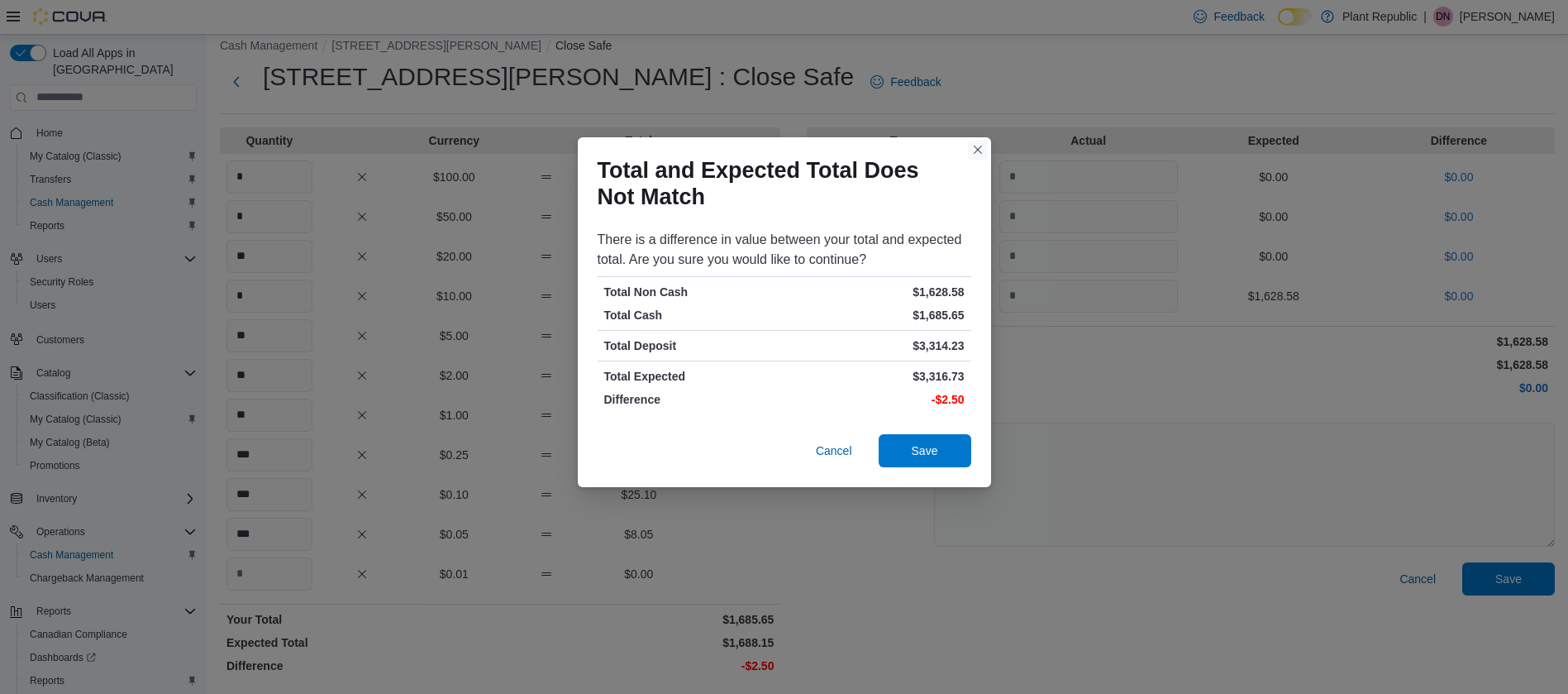
click at [977, 149] on button "Closes this modal window" at bounding box center [978, 150] width 19 height 19
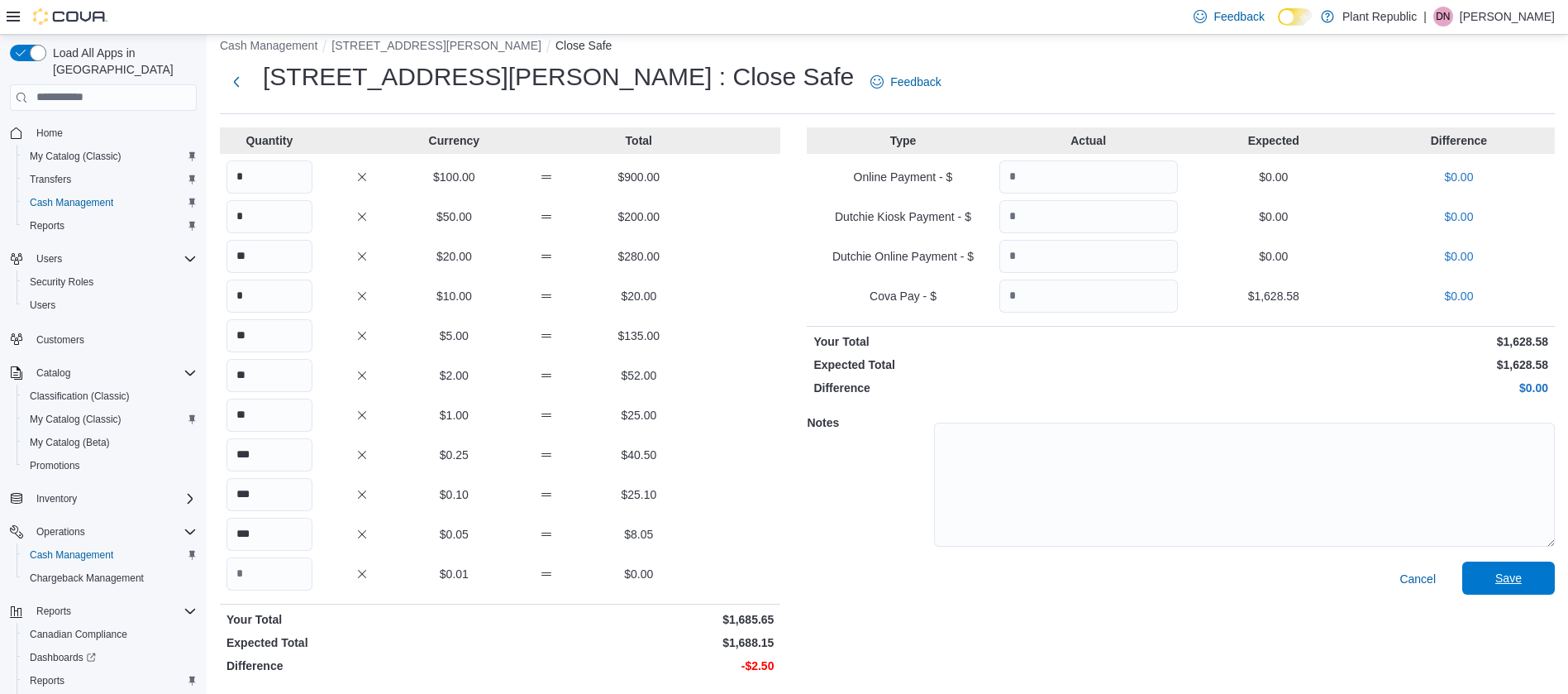
click at [1512, 585] on span "Save" at bounding box center [1509, 578] width 73 height 33
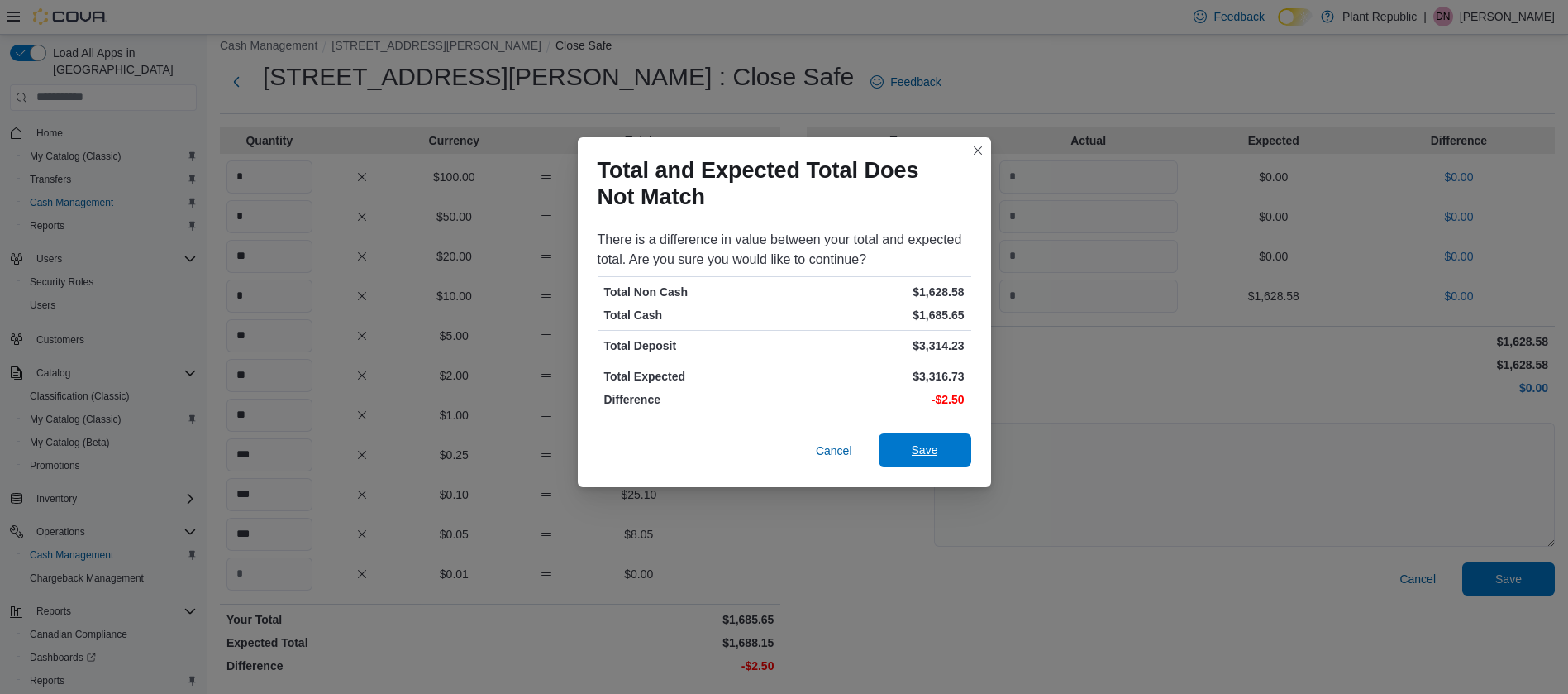
click at [904, 449] on span "Save" at bounding box center [925, 450] width 73 height 33
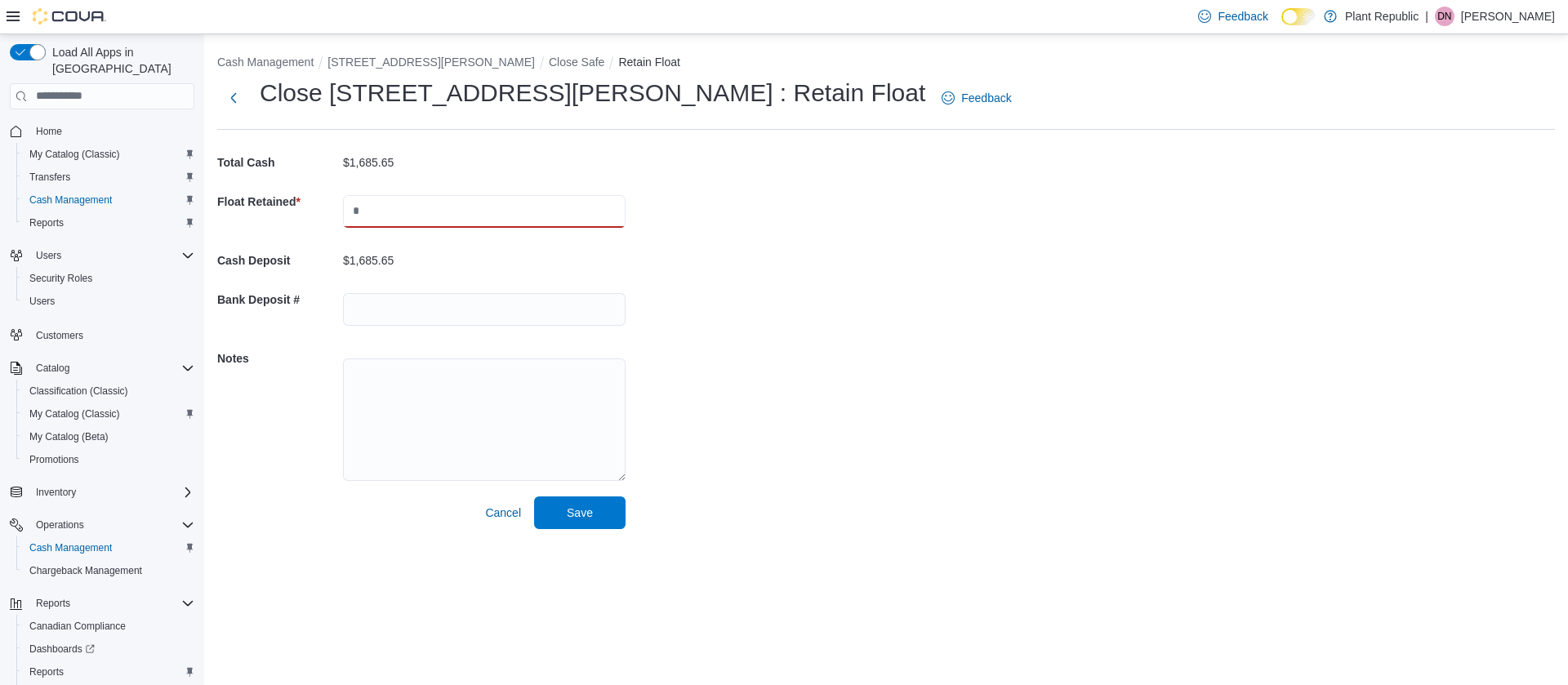
click at [373, 225] on input "text" at bounding box center [484, 211] width 282 height 33
type input "****"
click at [604, 520] on span "Save" at bounding box center [579, 512] width 72 height 33
